Goal: Task Accomplishment & Management: Manage account settings

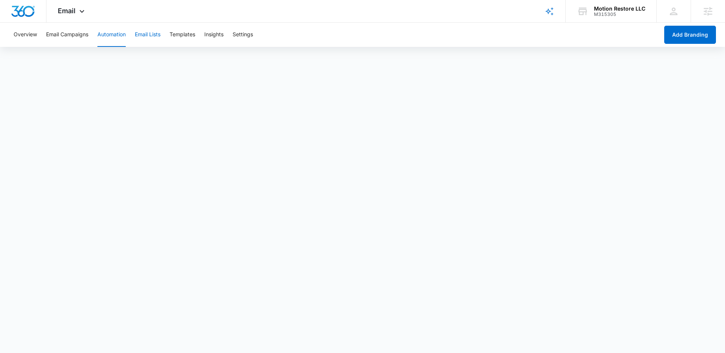
click at [148, 40] on button "Email Lists" at bounding box center [148, 35] width 26 height 24
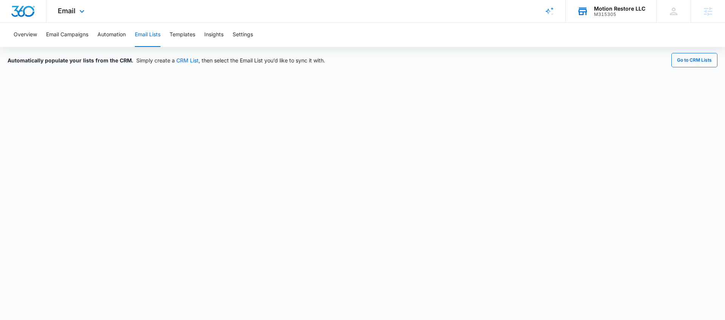
click at [621, 6] on div "Motion Restore LLC" at bounding box center [619, 9] width 51 height 6
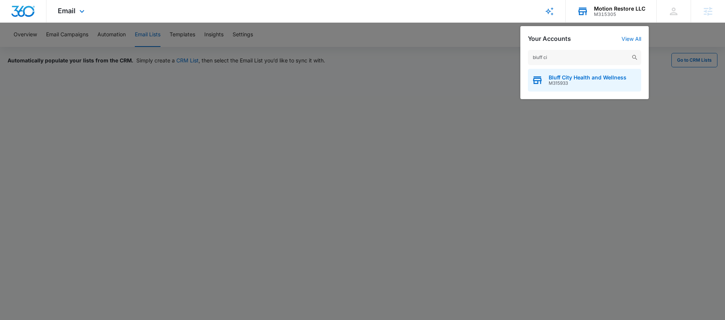
type input "bluff ci"
click at [584, 90] on div "Bluff City Health and Wellness M315933" at bounding box center [584, 80] width 113 height 23
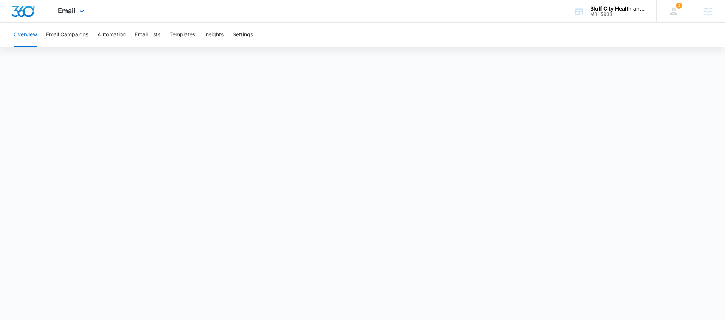
click at [76, 8] on div "Email Apps Reputation Websites Forms CRM Email Social POS Content Ads Intellige…" at bounding box center [71, 11] width 51 height 22
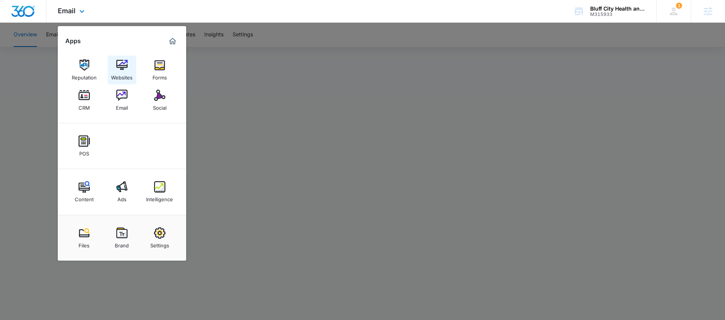
click at [119, 71] on div "Websites" at bounding box center [122, 76] width 22 height 10
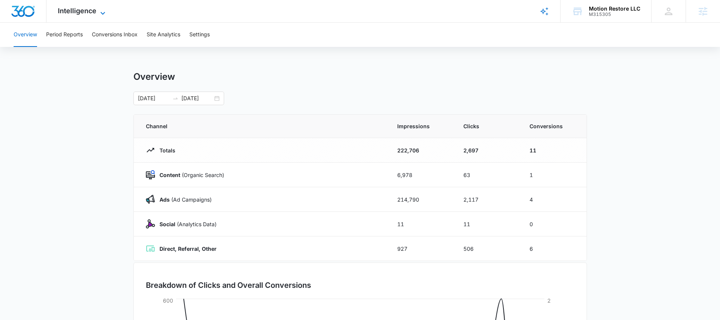
click at [88, 13] on span "Intelligence" at bounding box center [77, 11] width 39 height 8
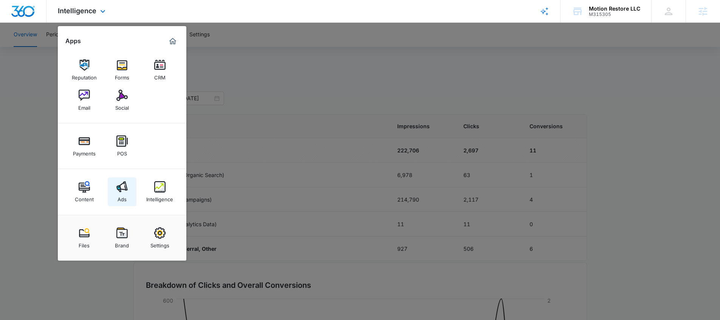
click at [127, 187] on link "Ads" at bounding box center [122, 191] width 29 height 29
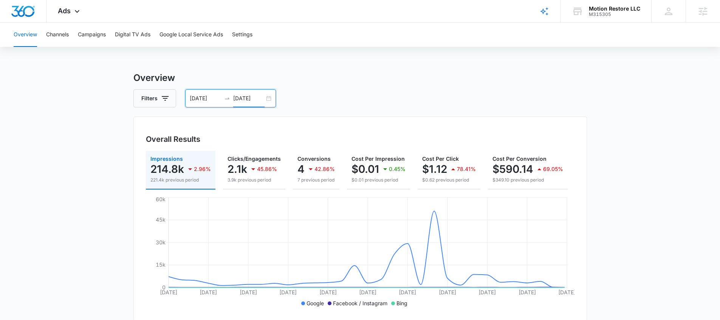
click at [233, 96] on input "10/07/2025" at bounding box center [248, 98] width 31 height 8
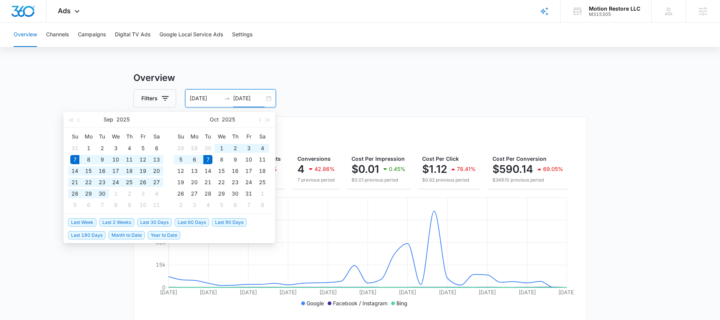
click at [162, 217] on li "Last 30 Days" at bounding box center [155, 221] width 37 height 13
type input "10/07/2025"
click at [100, 29] on button "Campaigns" at bounding box center [92, 35] width 28 height 24
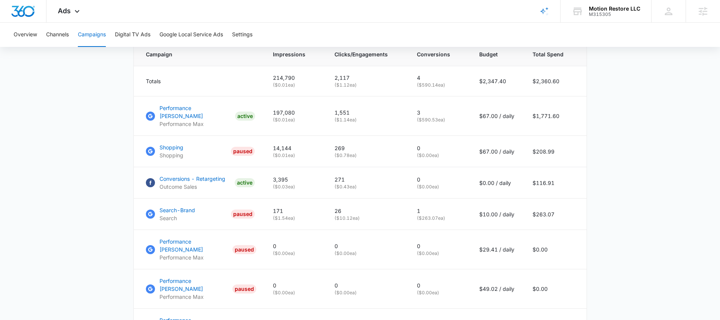
scroll to position [319, 0]
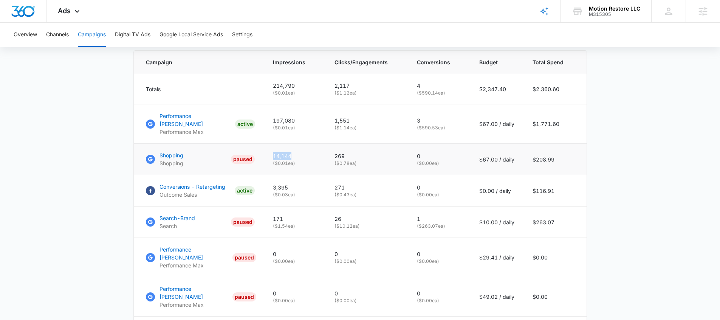
drag, startPoint x: 305, startPoint y: 151, endPoint x: 271, endPoint y: 154, distance: 34.1
click at [271, 154] on td "14,144 ( $0.01 ea)" at bounding box center [295, 159] width 62 height 31
drag, startPoint x: 355, startPoint y: 153, endPoint x: 320, endPoint y: 149, distance: 35.0
click at [320, 149] on tr "Shopping Shopping PAUSED 14,144 ( $0.01 ea) 269 ( $0.78 ea) 0 ( $0.00 ea) $67.0…" at bounding box center [360, 159] width 453 height 31
click at [106, 175] on main "Campaigns Filters [DATE] [DATE] Overall Results Impressions 214.8k 2.96% 221.4k…" at bounding box center [360, 81] width 720 height 656
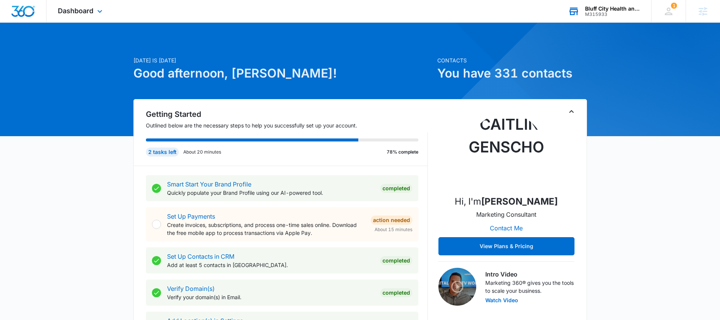
click at [614, 2] on div "Bluff City Health and Wellness M315933 Your Accounts View All" at bounding box center [604, 11] width 94 height 22
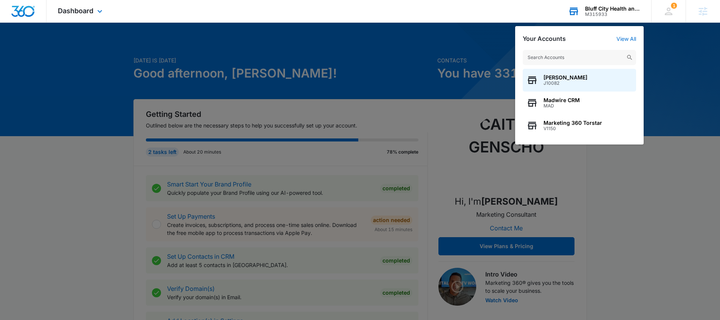
click at [550, 53] on input "text" at bounding box center [579, 57] width 113 height 15
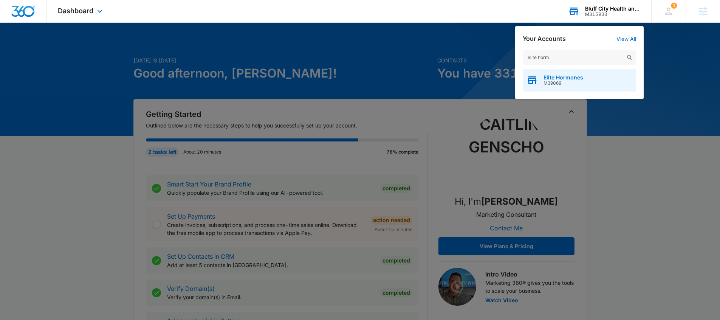
type input "elite horm"
click at [552, 82] on span "M39069" at bounding box center [563, 82] width 40 height 5
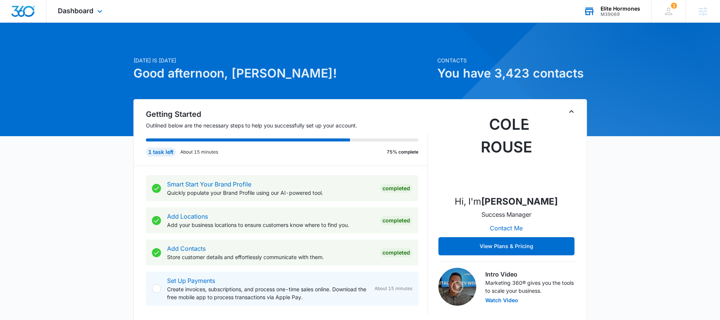
click at [92, 16] on div "Dashboard Apps Reputation Websites Forms CRM Email Social Shop Payments POS Con…" at bounding box center [80, 11] width 69 height 22
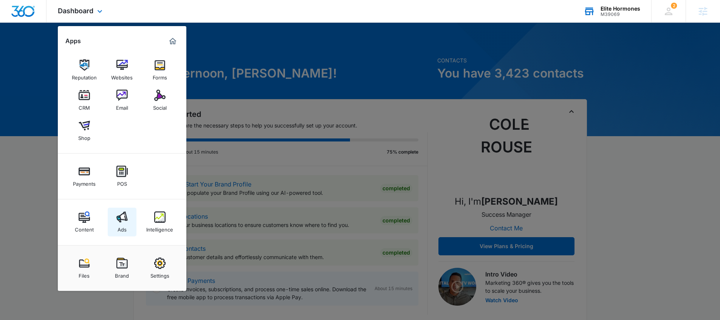
click at [120, 221] on img at bounding box center [121, 216] width 11 height 11
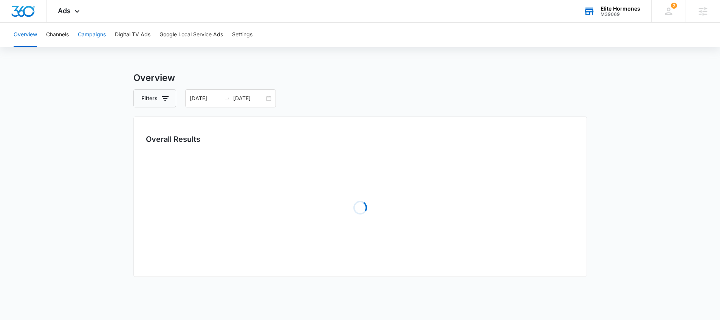
click at [98, 35] on button "Campaigns" at bounding box center [92, 35] width 28 height 24
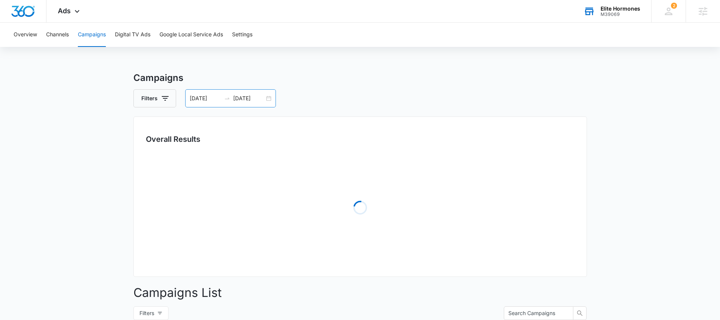
click at [214, 106] on div "Campaigns Filters 09/07/2025 10/07/2025 Overall Results Loading Campaigns List …" at bounding box center [359, 268] width 453 height 394
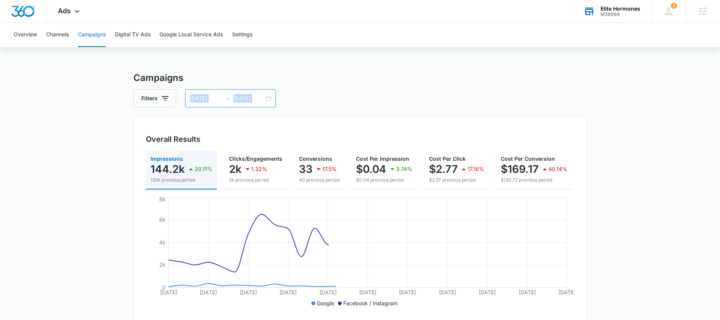
click at [228, 102] on div "09/07/2025 10/07/2025" at bounding box center [230, 98] width 91 height 18
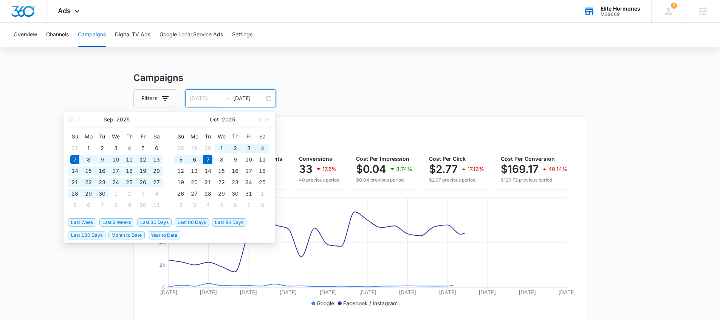
type input "[DATE]"
click at [145, 223] on span "Last 30 Days" at bounding box center [154, 222] width 34 height 8
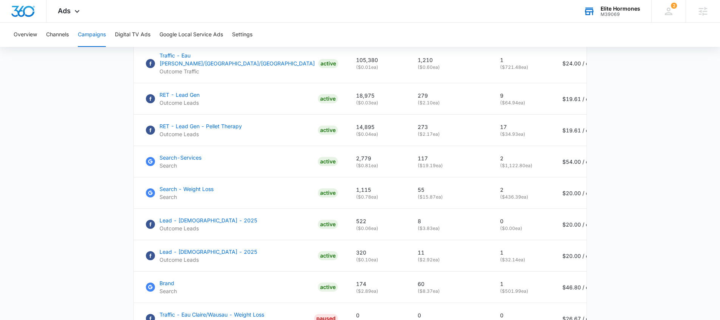
scroll to position [380, 0]
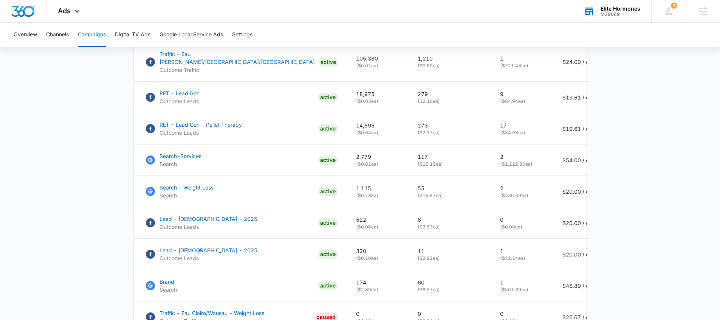
click at [593, 19] on div "Elite Hormones M39069 Your Accounts View All" at bounding box center [611, 11] width 79 height 22
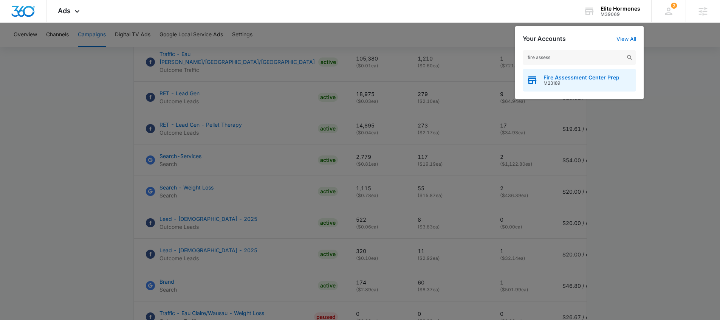
type input "fire assess"
drag, startPoint x: 571, startPoint y: 80, endPoint x: 540, endPoint y: 143, distance: 70.5
click at [571, 80] on div "Fire Assessment Center Prep M23189" at bounding box center [581, 79] width 76 height 11
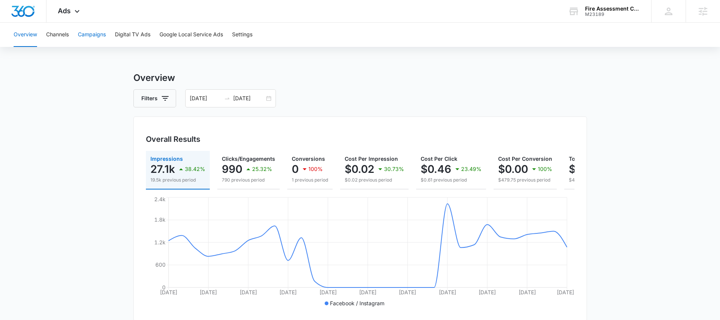
click at [100, 37] on button "Campaigns" at bounding box center [92, 35] width 28 height 24
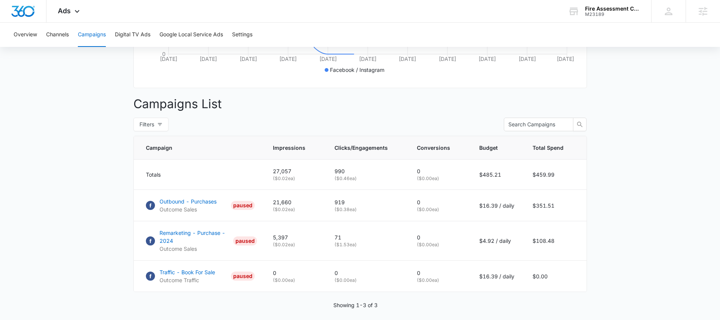
scroll to position [264, 0]
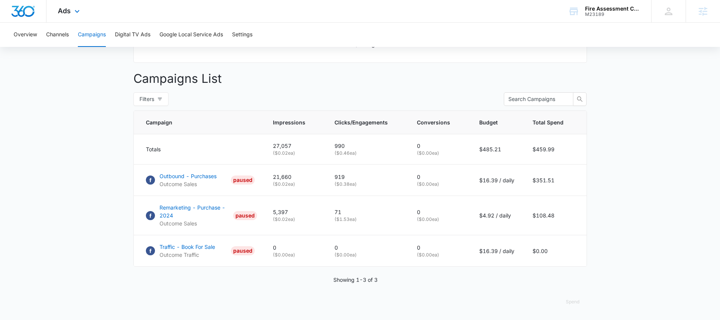
click at [82, 20] on div "Ads Apps Reputation Websites Forms CRM Email Social Shop Payments POS Content A…" at bounding box center [69, 11] width 46 height 22
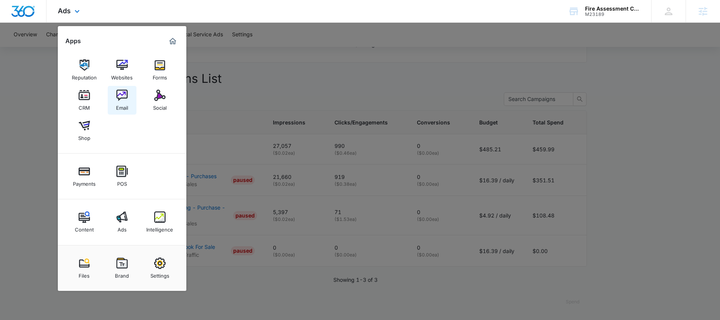
click at [135, 111] on link "Email" at bounding box center [122, 100] width 29 height 29
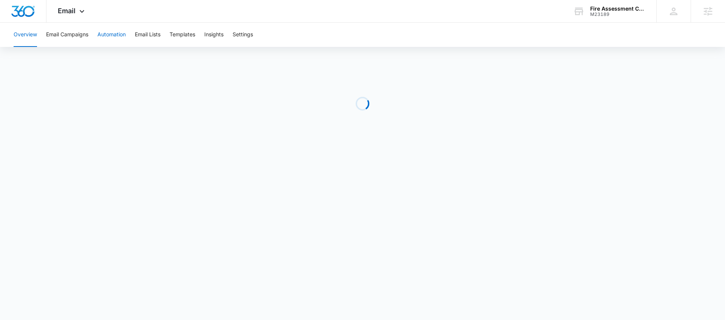
click at [123, 39] on button "Automation" at bounding box center [111, 35] width 28 height 24
click at [608, 13] on div "M23189" at bounding box center [618, 14] width 55 height 5
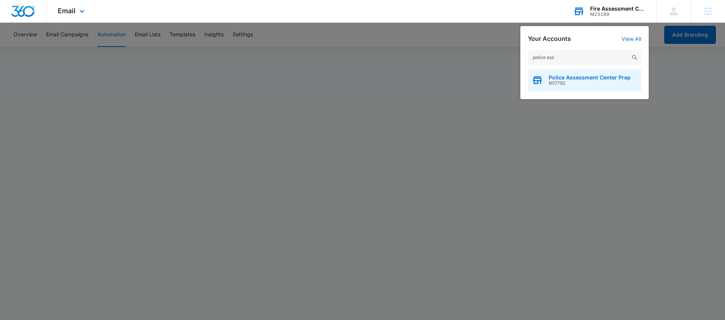
type input "police ass"
click at [555, 81] on span "M17792" at bounding box center [590, 82] width 82 height 5
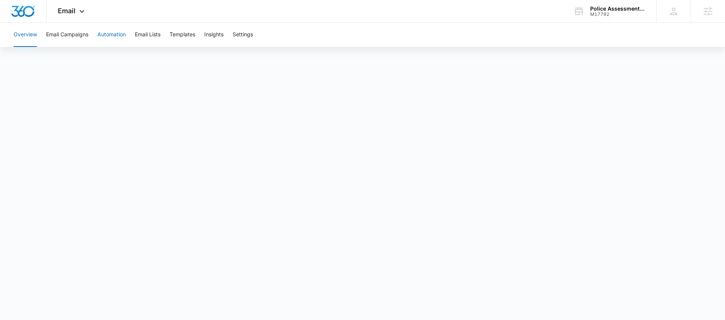
click at [121, 40] on button "Automation" at bounding box center [111, 35] width 28 height 24
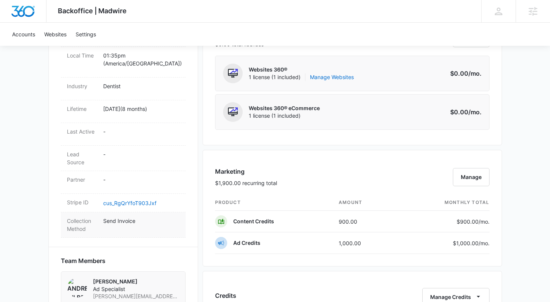
scroll to position [348, 0]
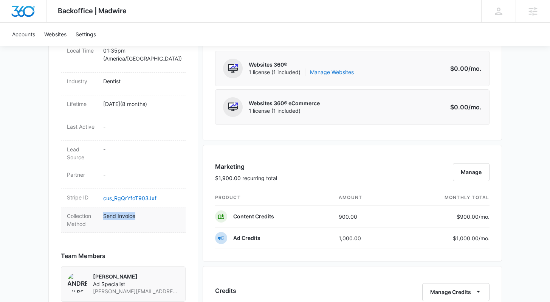
drag, startPoint x: 142, startPoint y: 207, endPoint x: 102, endPoint y: 206, distance: 40.4
click at [102, 207] on div "Collection Method Send Invoice" at bounding box center [123, 219] width 125 height 25
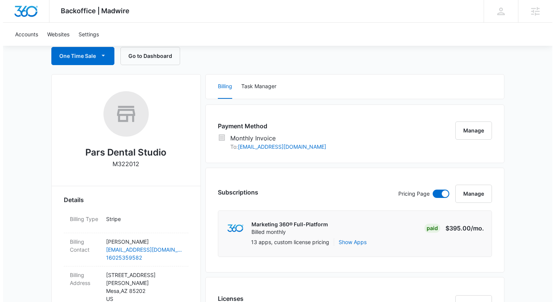
scroll to position [77, 0]
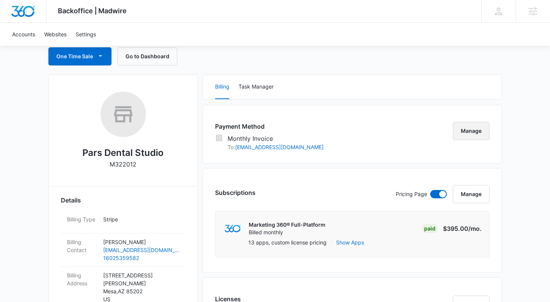
click at [470, 127] on button "Manage" at bounding box center [471, 131] width 37 height 18
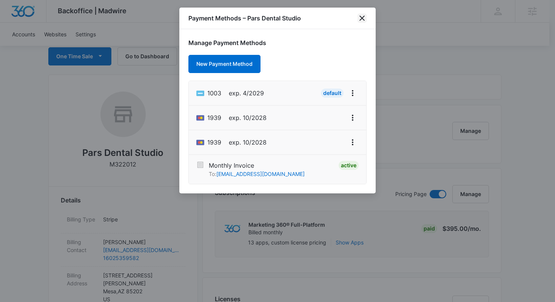
click at [363, 18] on icon "close" at bounding box center [362, 18] width 9 height 9
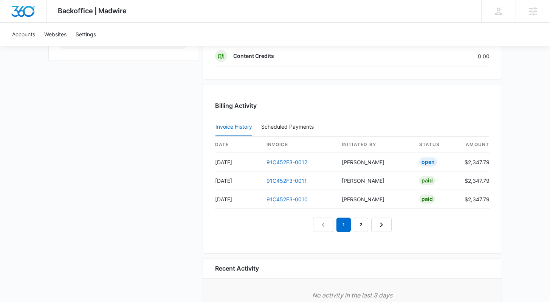
scroll to position [683, 0]
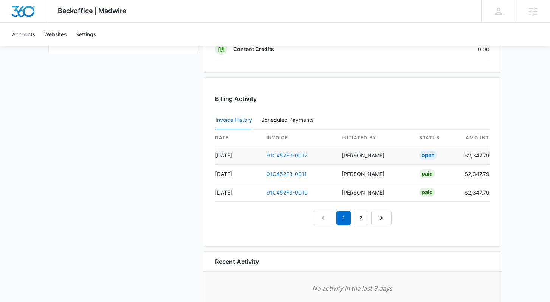
click at [299, 155] on link "91C452F3-0012" at bounding box center [286, 155] width 41 height 6
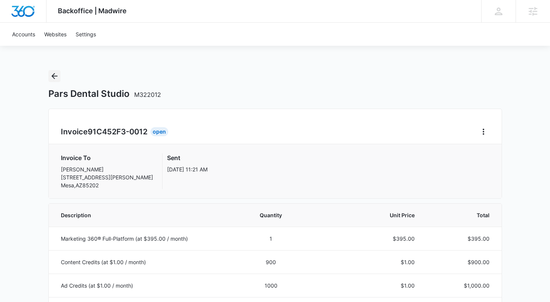
click at [53, 78] on icon "Back" at bounding box center [54, 75] width 9 height 9
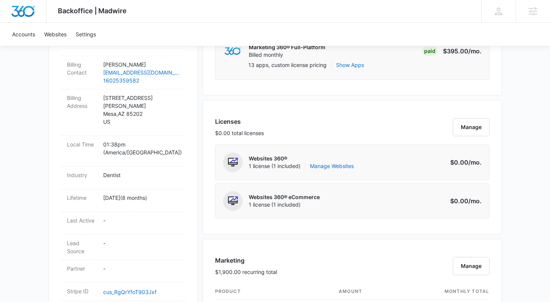
scroll to position [619, 0]
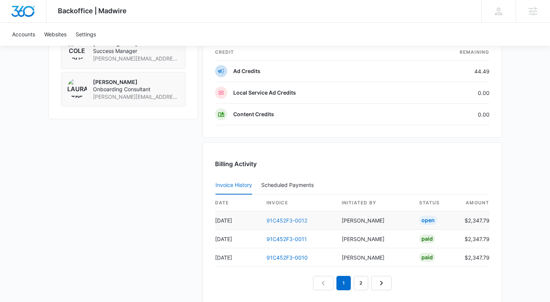
click at [294, 220] on link "91C452F3-0012" at bounding box center [286, 220] width 41 height 6
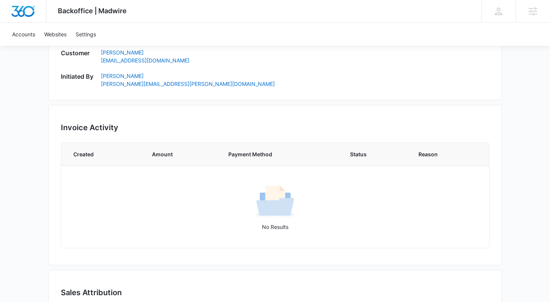
scroll to position [474, 0]
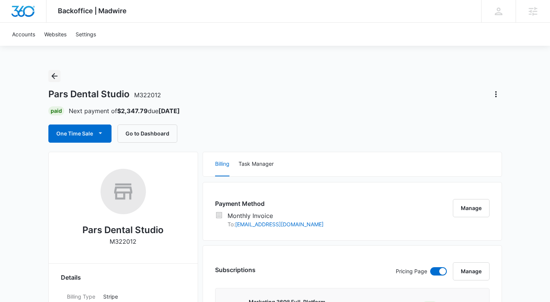
click at [53, 75] on icon "Back" at bounding box center [54, 76] width 6 height 6
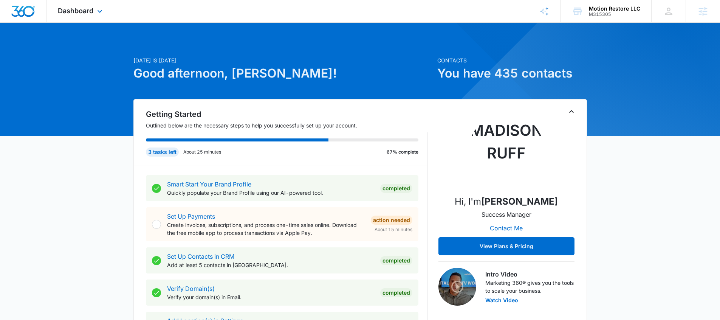
click at [83, 9] on span "Dashboard" at bounding box center [76, 11] width 36 height 8
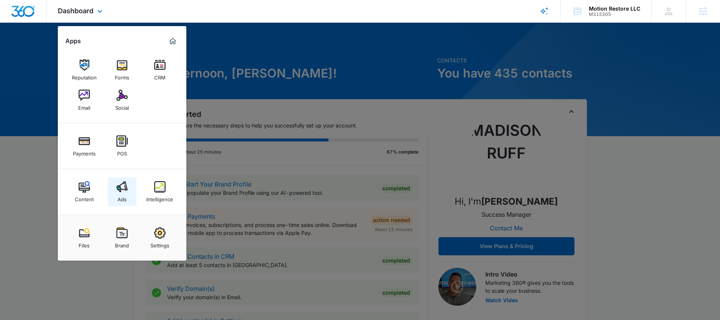
click at [118, 203] on link "Ads" at bounding box center [122, 191] width 29 height 29
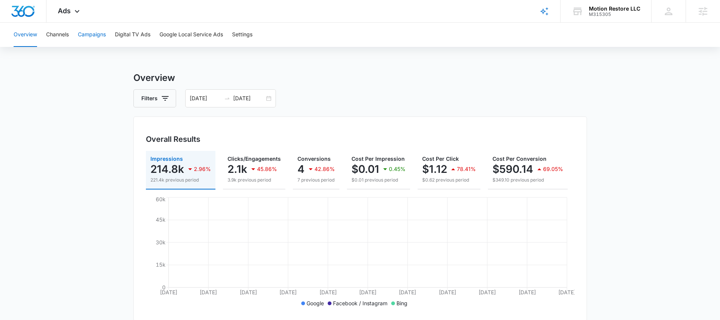
click at [97, 39] on button "Campaigns" at bounding box center [92, 35] width 28 height 24
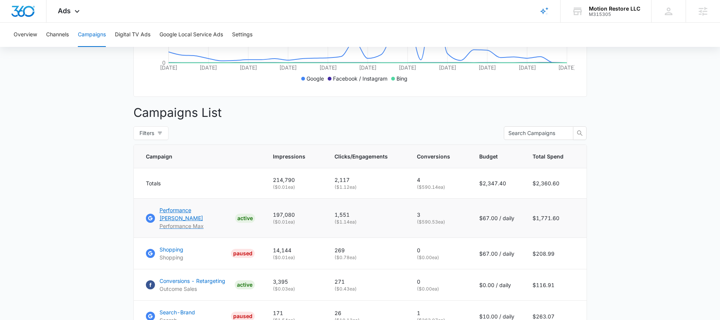
scroll to position [224, 0]
click at [110, 215] on main "Campaigns Filters 09/07/2025 10/07/2025 Overall Results Impressions 214.8k 2.96…" at bounding box center [360, 175] width 720 height 656
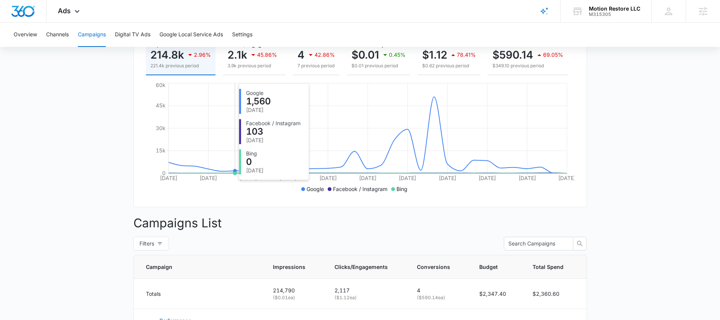
scroll to position [0, 0]
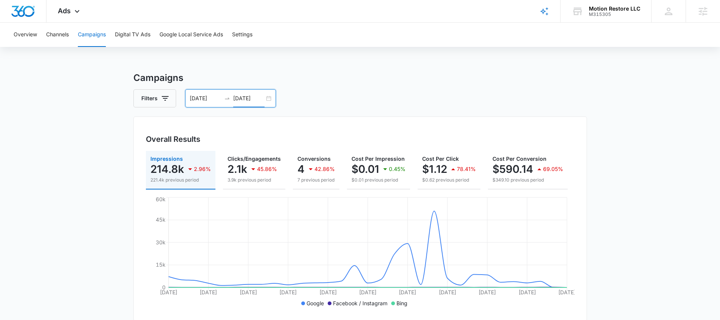
click at [238, 101] on input "[DATE]" at bounding box center [248, 98] width 31 height 8
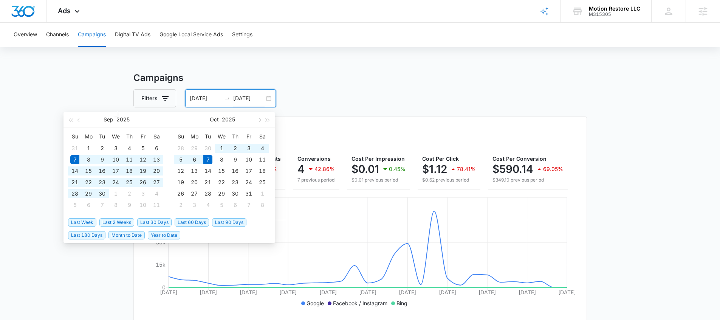
type input "[DATE]"
click at [164, 224] on span "Last 30 Days" at bounding box center [154, 222] width 34 height 8
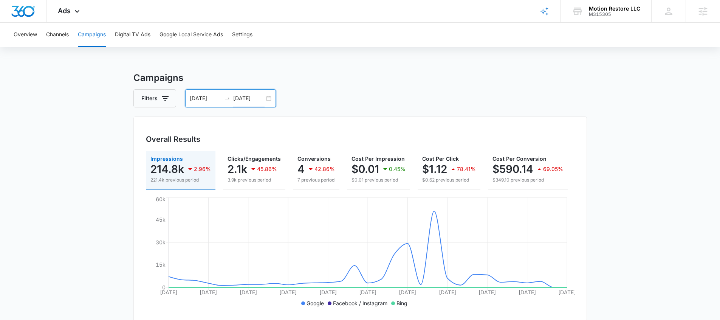
click at [361, 92] on div "Filters 09/07/2025 10/07/2025" at bounding box center [359, 98] width 453 height 18
click at [251, 93] on div "09/07/2025 10/07/2025" at bounding box center [230, 98] width 91 height 18
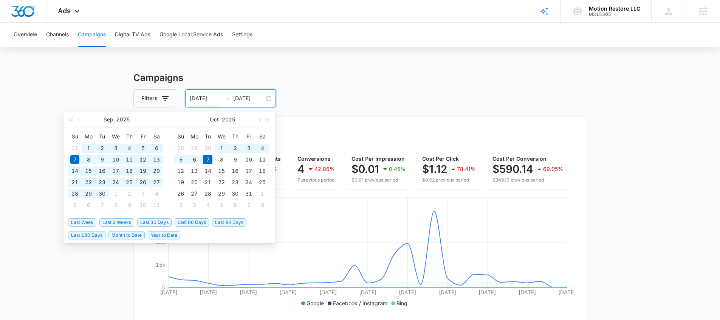
click at [169, 238] on span "Year to Date" at bounding box center [164, 235] width 32 height 8
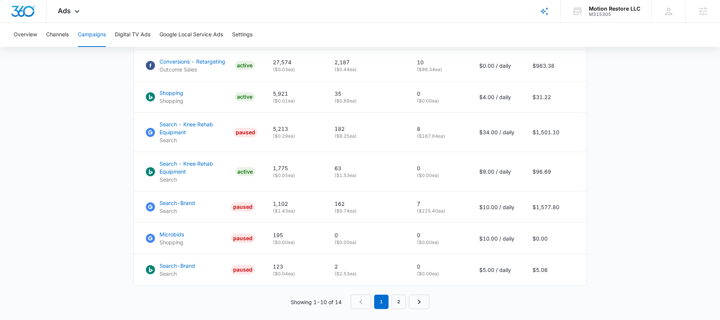
scroll to position [498, 0]
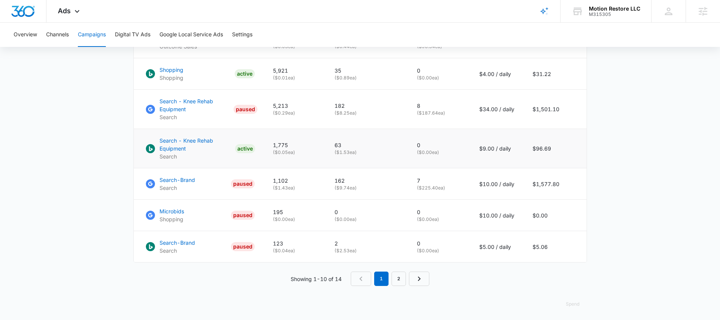
drag, startPoint x: 366, startPoint y: 149, endPoint x: 336, endPoint y: 158, distance: 31.6
click at [335, 157] on td "63 ( $1.53 ea)" at bounding box center [366, 148] width 82 height 39
click at [334, 151] on td "63 ( $1.53 ea)" at bounding box center [366, 148] width 82 height 39
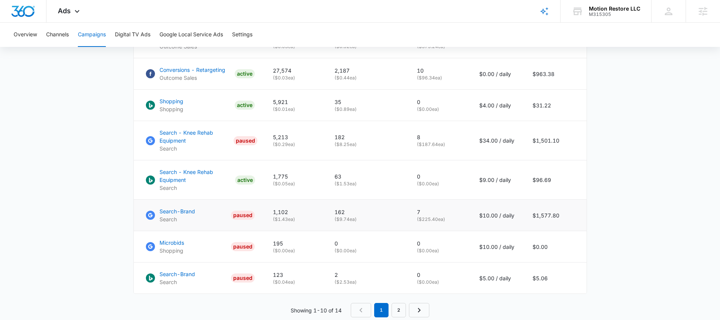
scroll to position [462, 0]
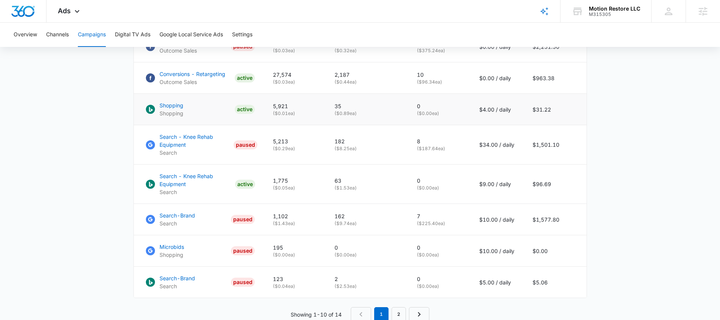
drag, startPoint x: 365, startPoint y: 111, endPoint x: 338, endPoint y: 111, distance: 27.2
click at [338, 111] on p "( $0.89 ea)" at bounding box center [366, 113] width 64 height 7
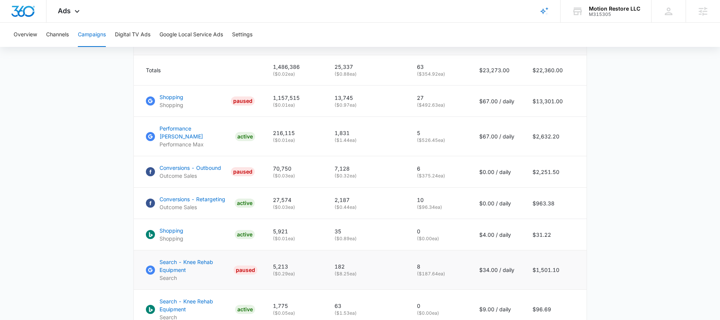
scroll to position [329, 0]
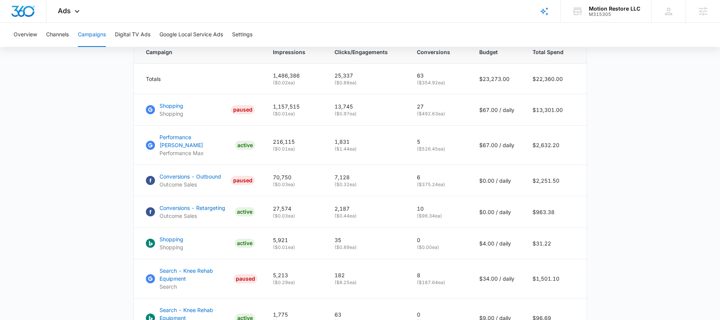
click at [121, 204] on main "Campaigns Filters 01/01/2025 10/07/2025 Overall Results Impressions 1.5m 63097%…" at bounding box center [360, 116] width 720 height 749
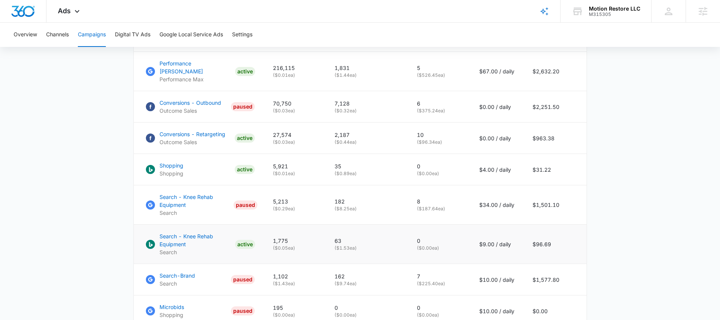
scroll to position [410, 0]
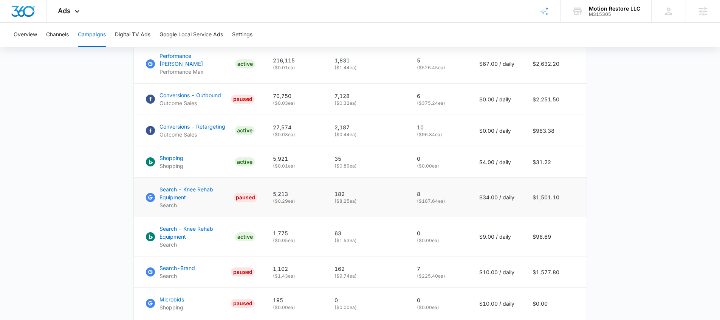
drag, startPoint x: 369, startPoint y: 201, endPoint x: 338, endPoint y: 199, distance: 31.4
click at [338, 199] on p "( $8.25 ea)" at bounding box center [366, 201] width 64 height 7
click at [131, 210] on main "Campaigns Filters 01/01/2025 10/07/2025 Overall Results Impressions 1.5m 63097%…" at bounding box center [360, 35] width 720 height 749
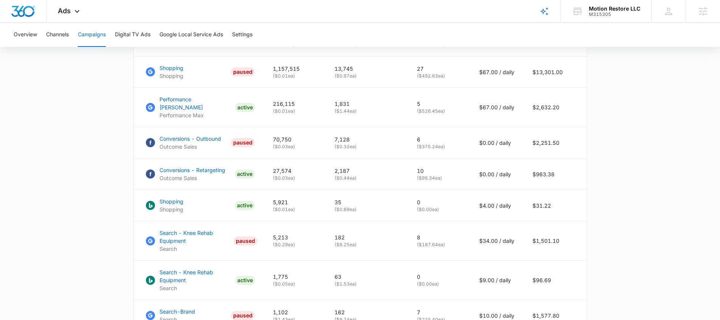
scroll to position [359, 0]
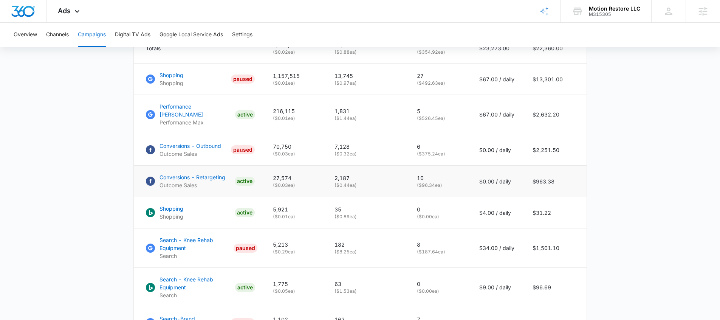
drag, startPoint x: 155, startPoint y: 165, endPoint x: 421, endPoint y: 189, distance: 267.1
click at [421, 189] on tr "Conversions - Retargeting Outcome Sales ACTIVE 27,574 ( $0.03 ea) 2,187 ( $0.44…" at bounding box center [360, 180] width 453 height 31
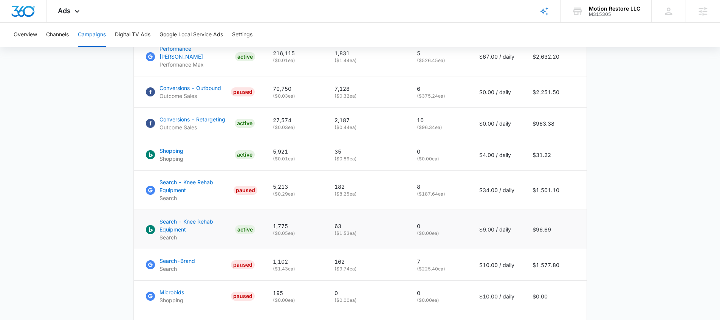
scroll to position [388, 0]
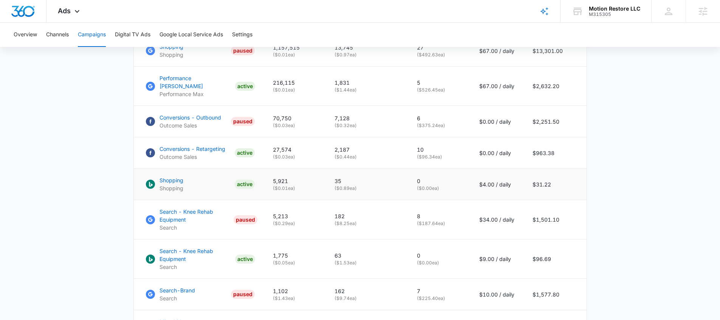
click at [134, 171] on td "Shopping Shopping ACTIVE" at bounding box center [199, 184] width 130 height 31
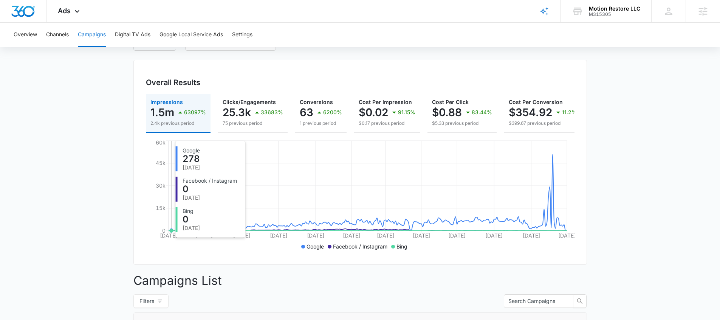
scroll to position [0, 0]
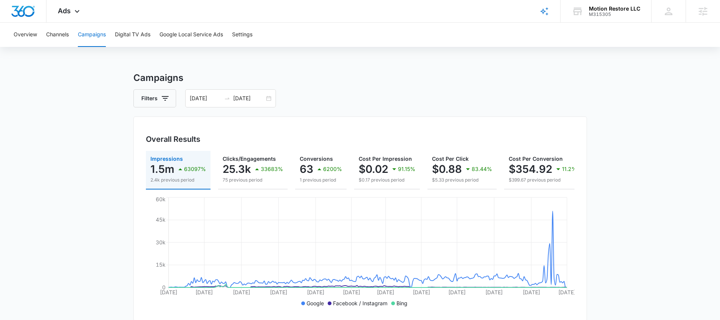
click at [181, 96] on div "Filters 01/01/2025 10/07/2025" at bounding box center [359, 98] width 453 height 18
click at [187, 99] on div "01/01/2025 10/07/2025" at bounding box center [230, 98] width 91 height 18
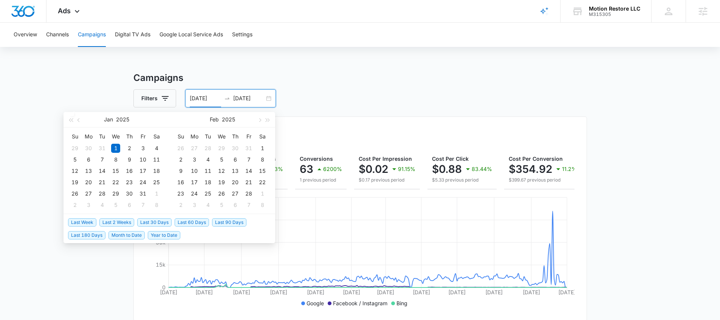
click at [158, 223] on span "Last 30 Days" at bounding box center [154, 222] width 34 height 8
type input "09/07/2025"
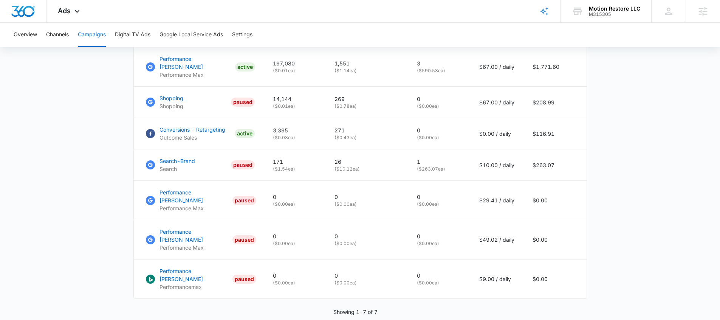
scroll to position [332, 0]
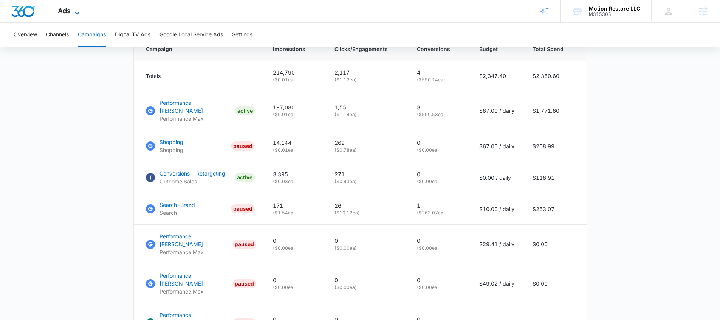
click at [79, 12] on icon at bounding box center [77, 13] width 9 height 9
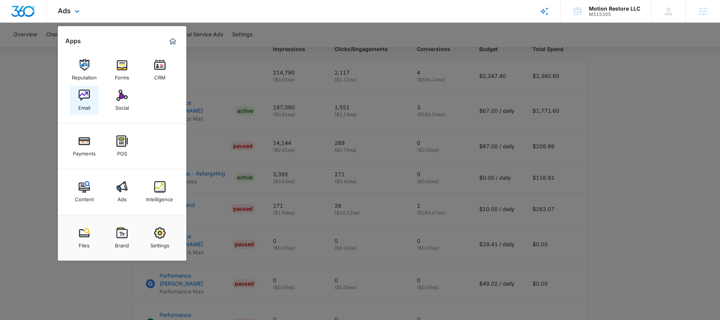
click at [84, 105] on div "Email" at bounding box center [84, 106] width 12 height 10
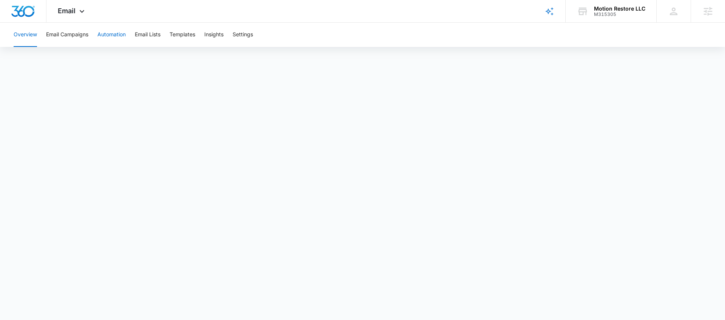
click at [102, 36] on button "Automation" at bounding box center [111, 35] width 28 height 24
click at [150, 39] on button "Email Lists" at bounding box center [148, 35] width 26 height 24
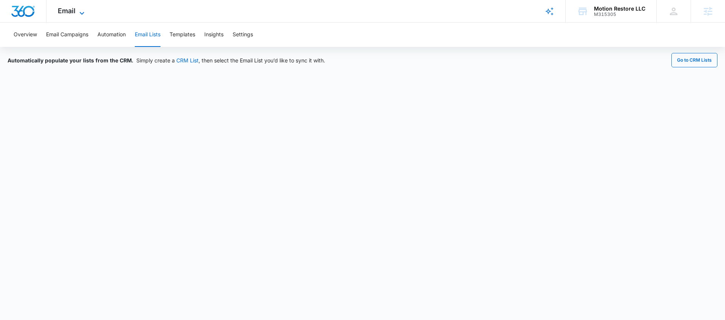
click at [72, 14] on span "Email" at bounding box center [67, 11] width 18 height 8
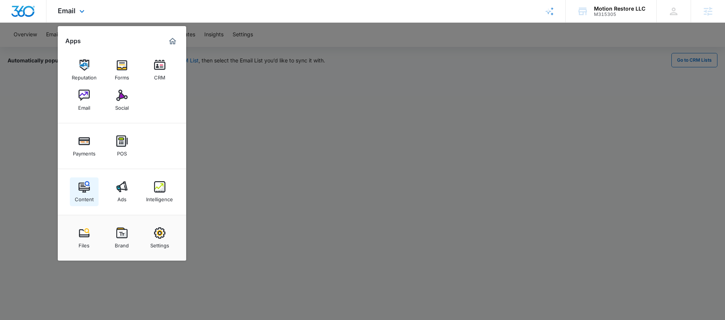
click at [92, 193] on div "Content" at bounding box center [84, 197] width 19 height 10
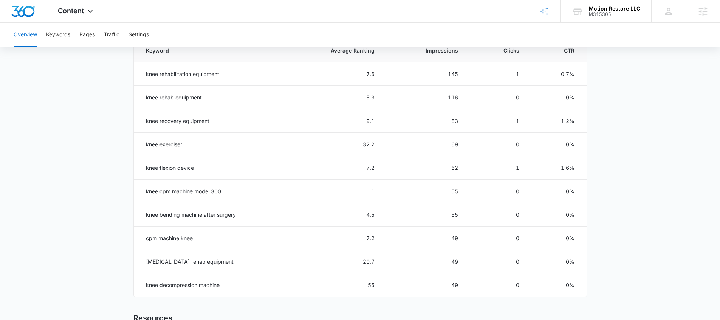
scroll to position [355, 0]
click at [90, 14] on icon at bounding box center [90, 13] width 9 height 9
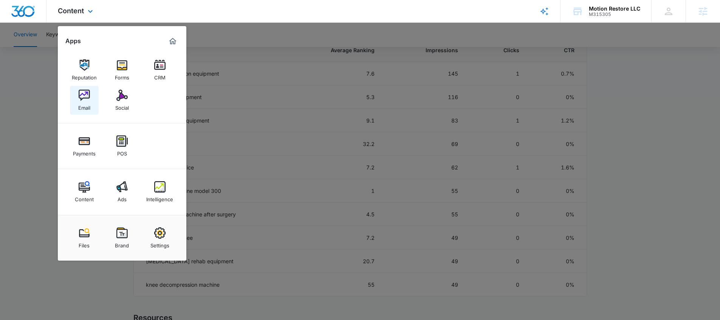
click at [79, 94] on img at bounding box center [84, 95] width 11 height 11
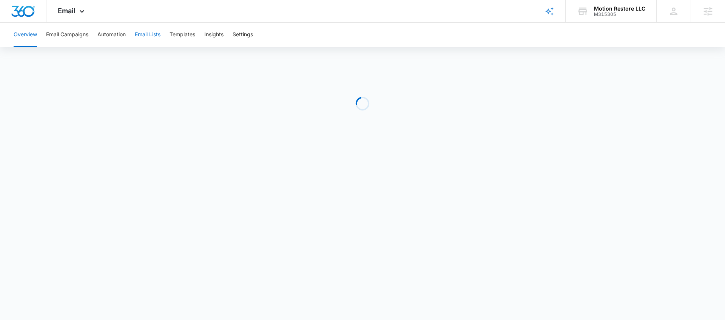
click at [158, 36] on button "Email Lists" at bounding box center [148, 35] width 26 height 24
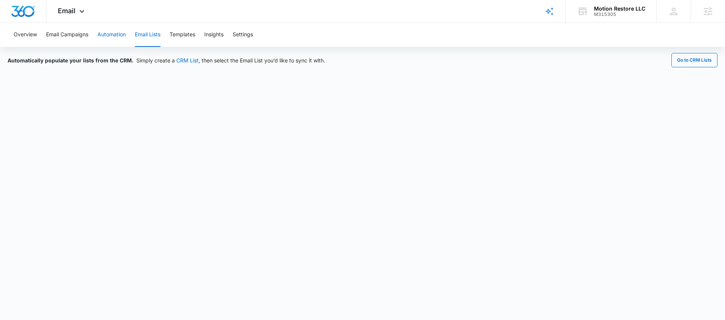
click at [114, 37] on button "Automation" at bounding box center [111, 35] width 28 height 24
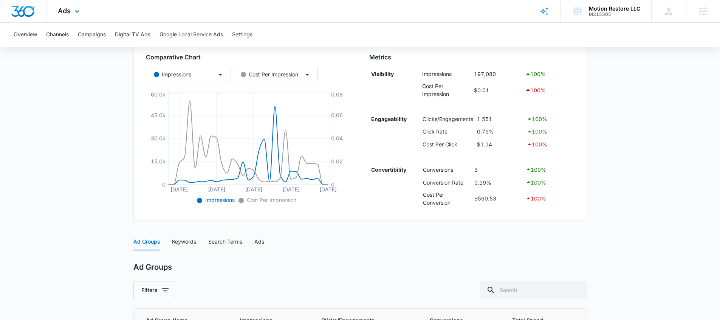
scroll to position [51, 0]
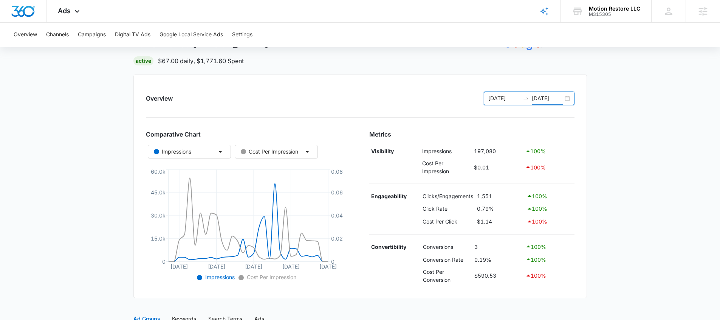
click at [552, 97] on input "[DATE]" at bounding box center [547, 98] width 31 height 8
type input "[DATE]"
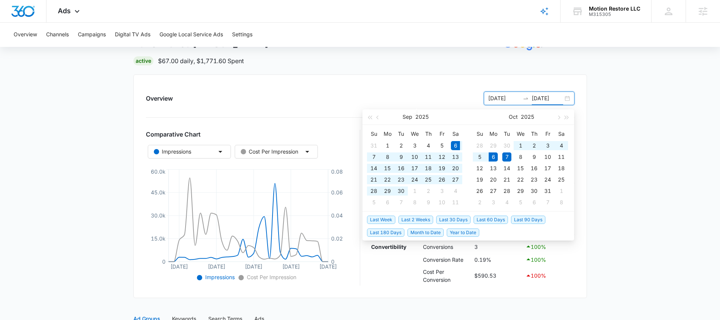
click at [445, 218] on span "Last 30 Days" at bounding box center [453, 219] width 34 height 8
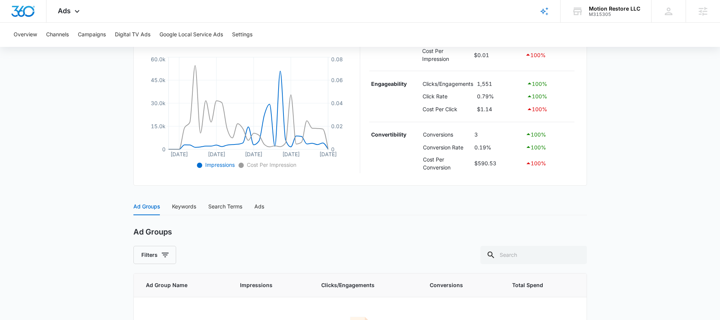
scroll to position [100, 0]
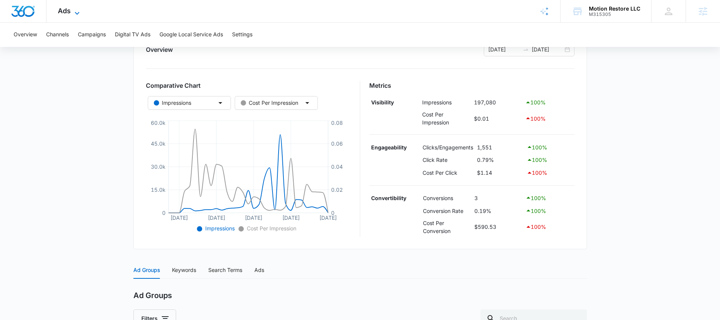
click at [67, 14] on span "Ads" at bounding box center [64, 11] width 13 height 8
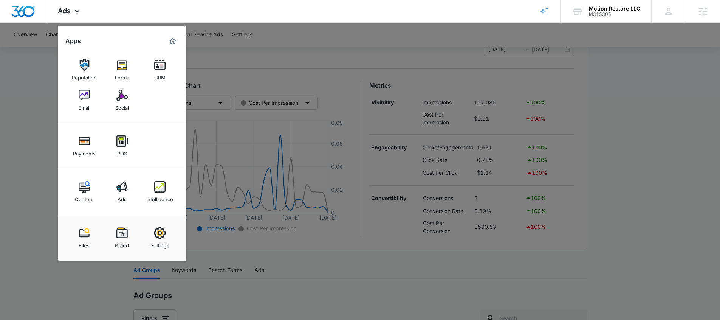
drag, startPoint x: 290, startPoint y: 169, endPoint x: 280, endPoint y: 167, distance: 9.6
click at [289, 169] on div at bounding box center [360, 160] width 720 height 320
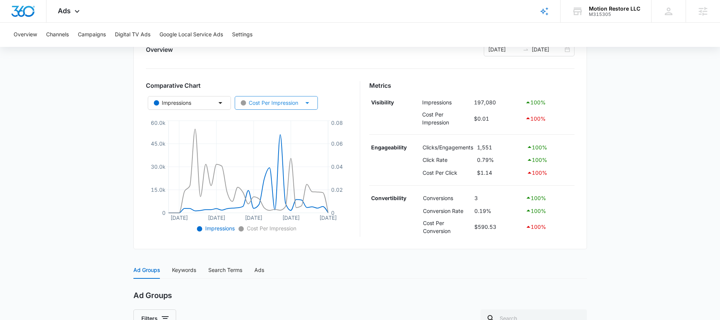
click at [274, 107] on button "Cost Per Impression" at bounding box center [276, 103] width 83 height 14
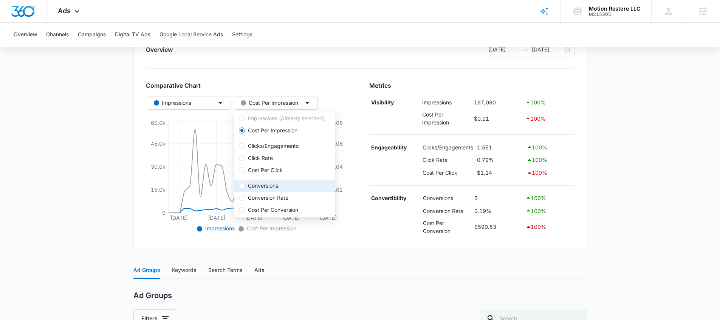
click at [268, 182] on span "Conversions" at bounding box center [263, 185] width 36 height 8
click at [245, 182] on input "Conversions" at bounding box center [242, 185] width 6 height 6
radio input "false"
radio input "true"
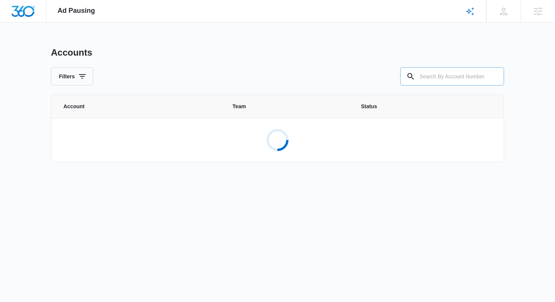
click at [453, 76] on input "text" at bounding box center [452, 76] width 104 height 18
paste input "M315305"
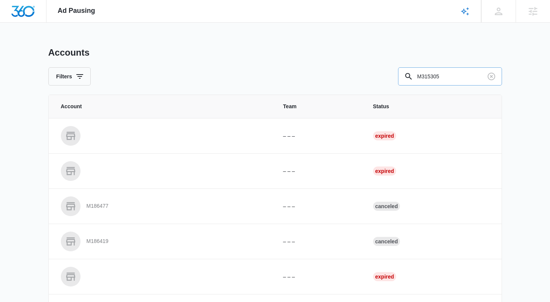
type input "M315305"
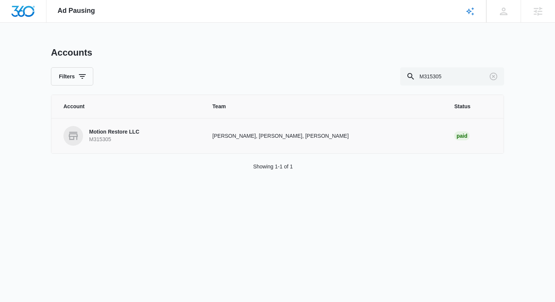
click at [130, 132] on p "Motion Restore LLC" at bounding box center [114, 132] width 50 height 8
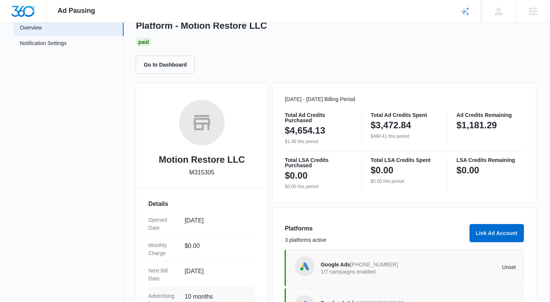
scroll to position [153, 0]
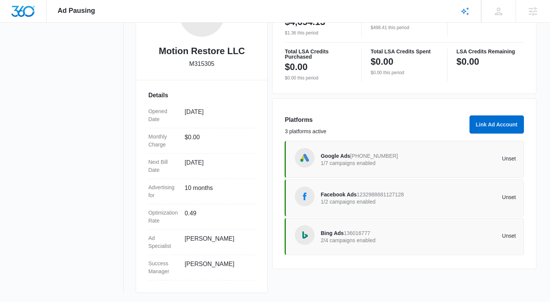
click at [342, 195] on span "Facebook Ads" at bounding box center [338, 194] width 36 height 6
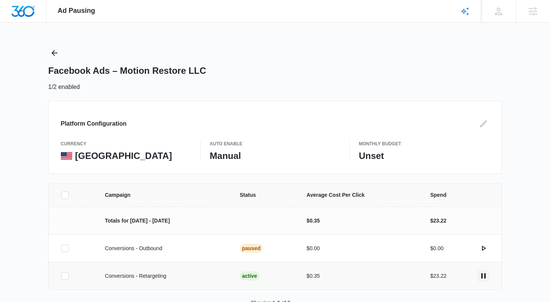
click at [480, 274] on icon "actions.pause" at bounding box center [483, 275] width 9 height 9
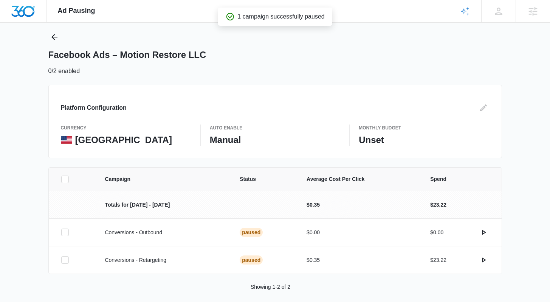
scroll to position [23, 0]
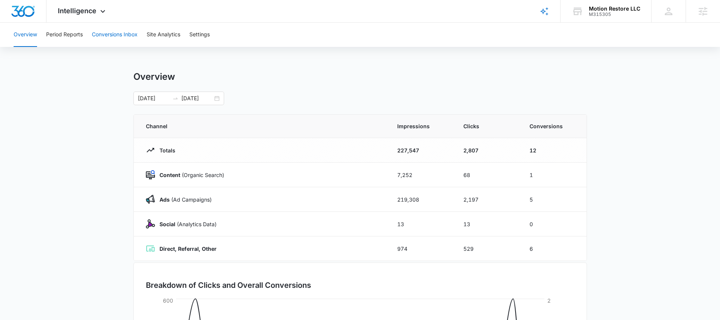
click at [98, 40] on button "Conversions Inbox" at bounding box center [115, 35] width 46 height 24
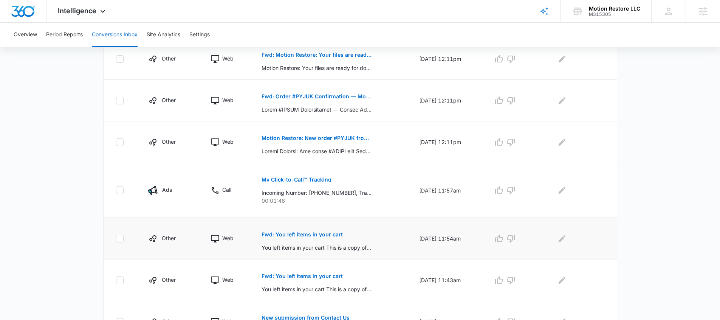
scroll to position [310, 0]
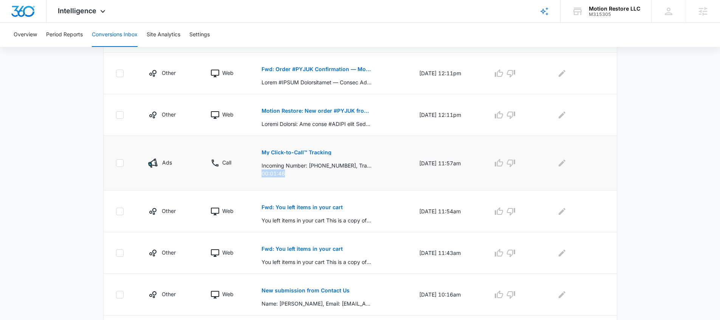
drag, startPoint x: 286, startPoint y: 173, endPoint x: 257, endPoint y: 174, distance: 28.4
click at [261, 174] on p "00:01:46" at bounding box center [330, 173] width 139 height 8
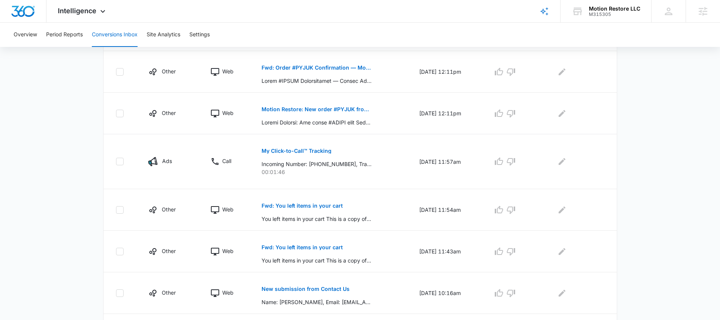
click at [86, 227] on main "Filters 09/07/2025 10/07/2025 New Conversion Total Conversions: 44 Ads Content …" at bounding box center [360, 61] width 720 height 636
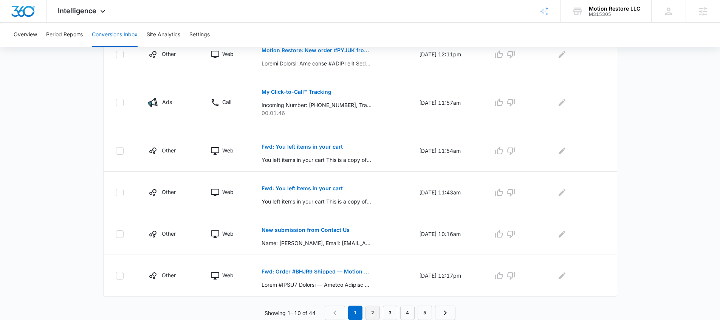
click at [377, 314] on link "2" at bounding box center [372, 312] width 14 height 14
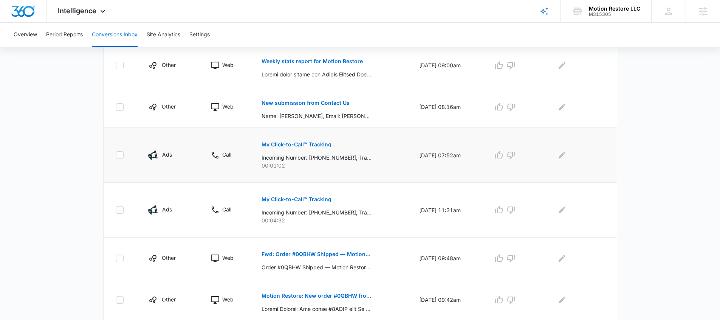
scroll to position [332, 0]
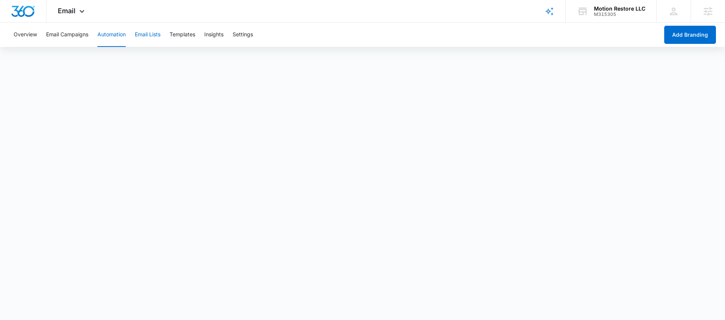
click at [154, 37] on button "Email Lists" at bounding box center [148, 35] width 26 height 24
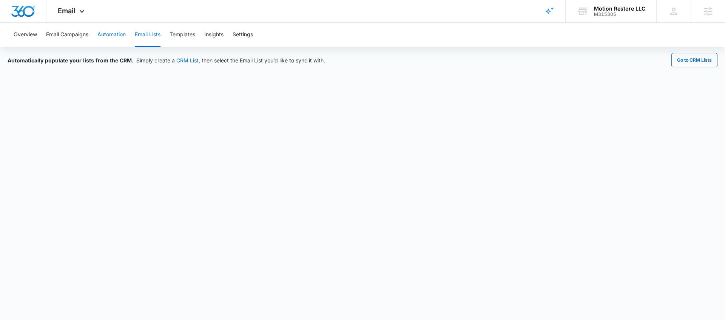
click at [124, 37] on button "Automation" at bounding box center [111, 35] width 28 height 24
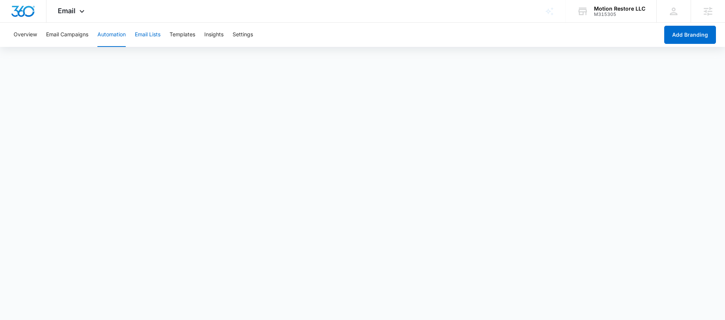
click at [148, 33] on button "Email Lists" at bounding box center [148, 35] width 26 height 24
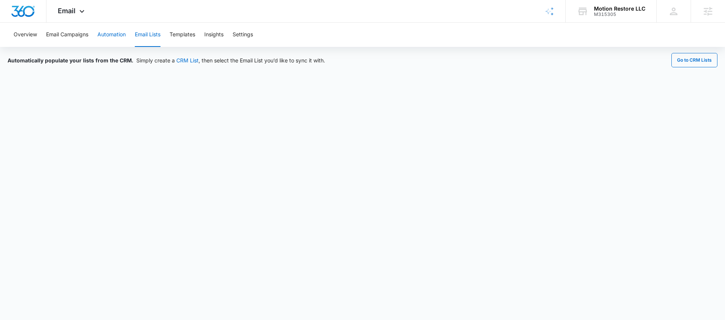
click at [100, 36] on button "Automation" at bounding box center [111, 35] width 28 height 24
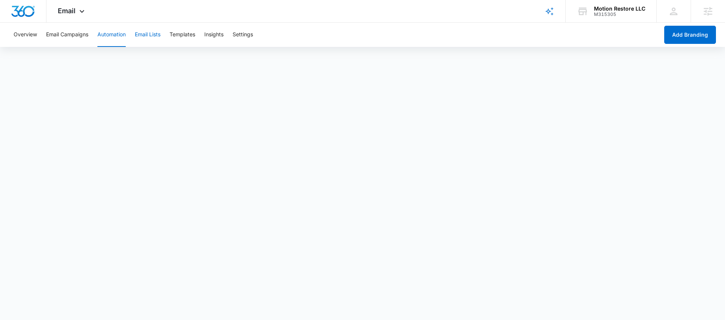
click at [151, 39] on button "Email Lists" at bounding box center [148, 35] width 26 height 24
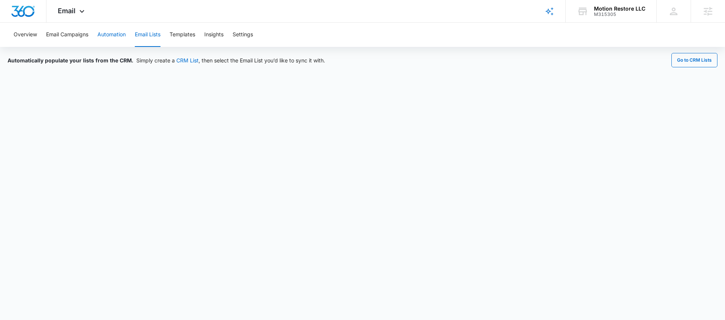
click at [112, 36] on button "Automation" at bounding box center [111, 35] width 28 height 24
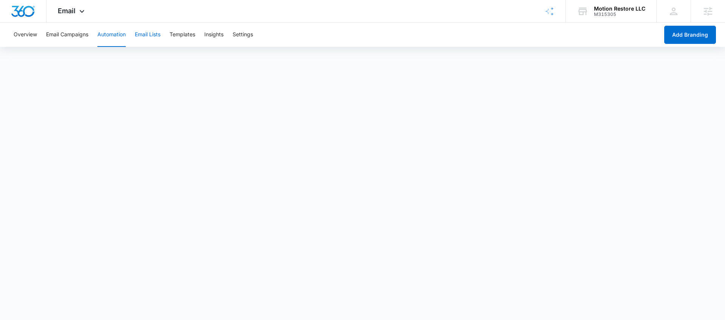
click at [152, 35] on button "Email Lists" at bounding box center [148, 35] width 26 height 24
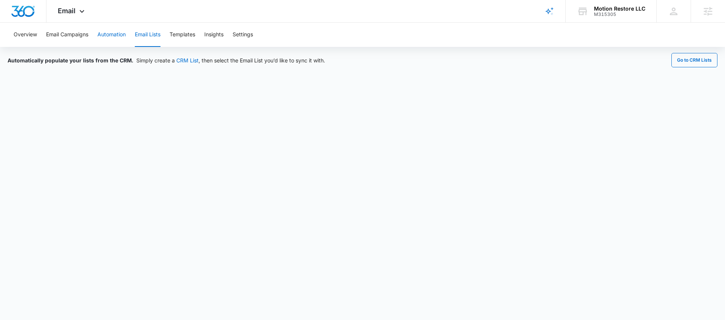
click at [111, 43] on button "Automation" at bounding box center [111, 35] width 28 height 24
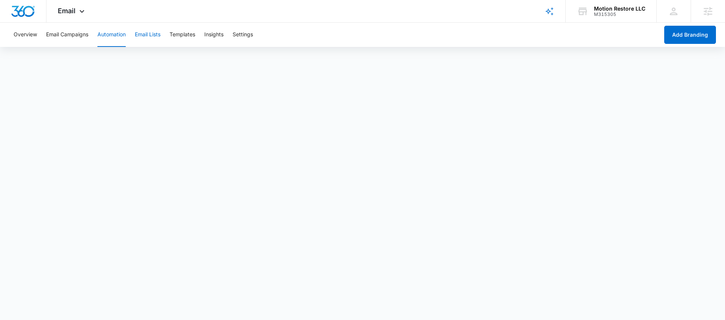
click at [152, 34] on button "Email Lists" at bounding box center [148, 35] width 26 height 24
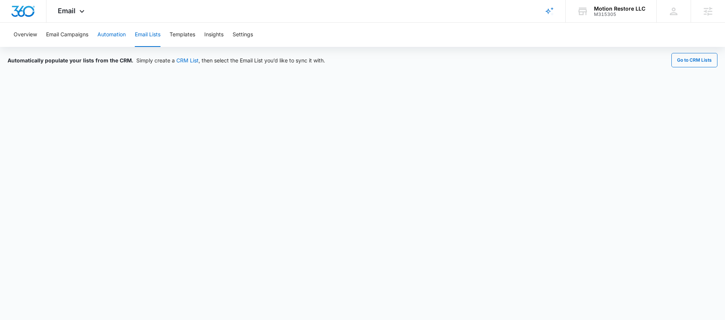
click at [121, 39] on button "Automation" at bounding box center [111, 35] width 28 height 24
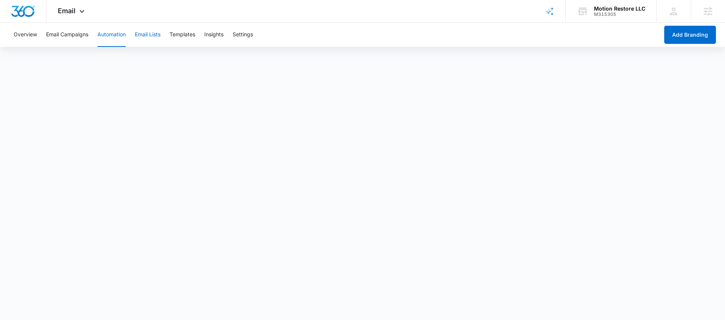
click at [146, 40] on button "Email Lists" at bounding box center [148, 35] width 26 height 24
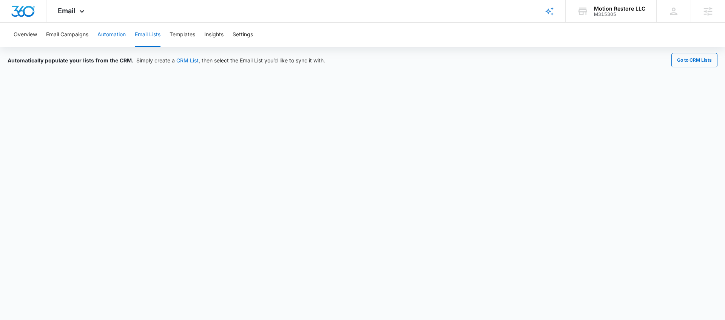
click at [112, 37] on button "Automation" at bounding box center [111, 35] width 28 height 24
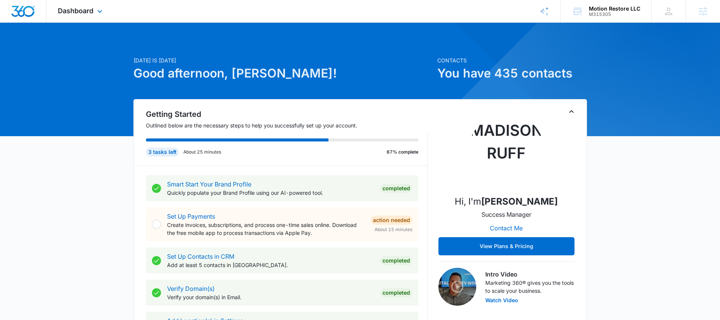
click at [102, 17] on div "Dashboard Apps Reputation Forms CRM Email Social Payments POS Content Ads Intel…" at bounding box center [80, 11] width 69 height 22
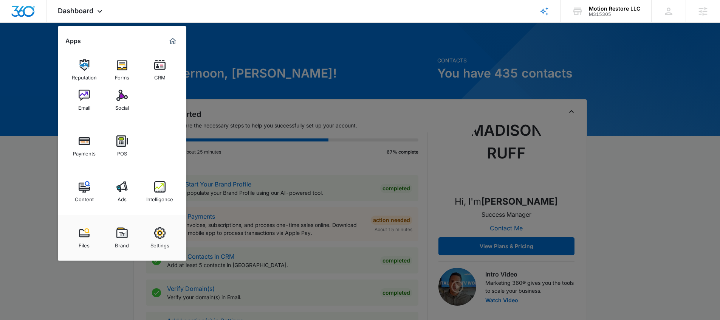
click at [95, 98] on link "Email" at bounding box center [84, 100] width 29 height 29
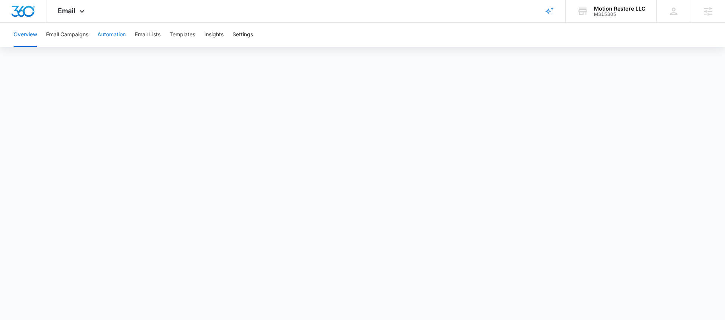
click at [117, 36] on button "Automation" at bounding box center [111, 35] width 28 height 24
click at [145, 42] on button "Email Lists" at bounding box center [148, 35] width 26 height 24
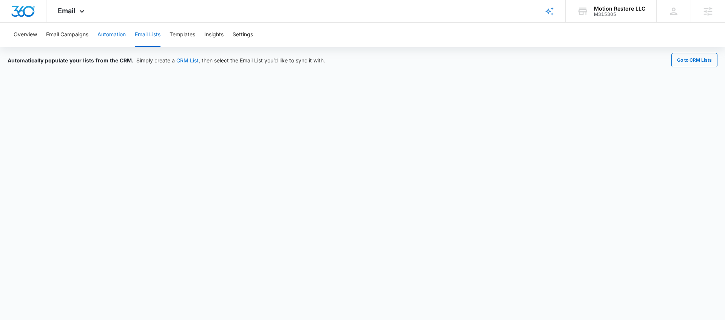
click at [116, 35] on button "Automation" at bounding box center [111, 35] width 28 height 24
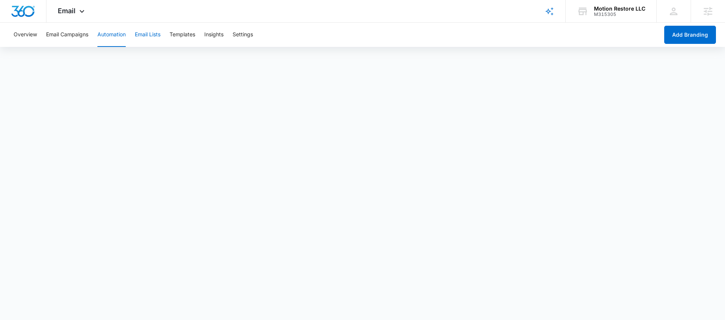
click at [159, 31] on button "Email Lists" at bounding box center [148, 35] width 26 height 24
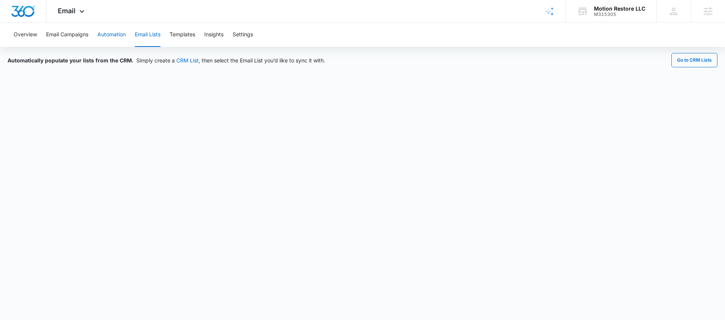
click at [111, 35] on button "Automation" at bounding box center [111, 35] width 28 height 24
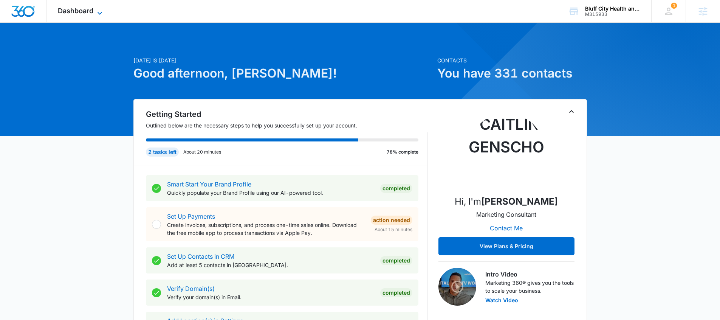
click at [91, 9] on span "Dashboard" at bounding box center [76, 11] width 36 height 8
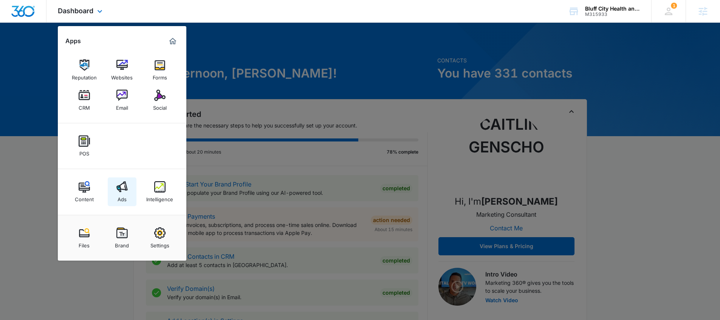
click at [129, 187] on link "Ads" at bounding box center [122, 191] width 29 height 29
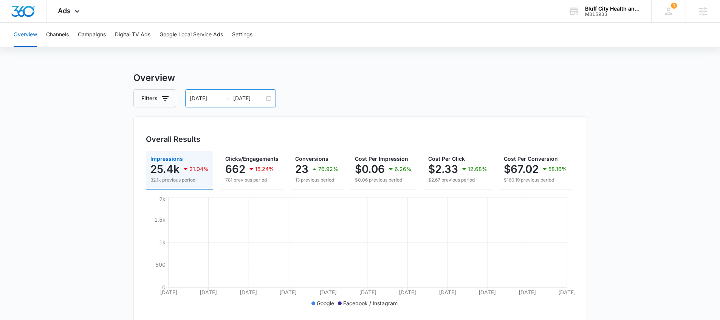
click at [227, 102] on div "09/06/2025 10/06/2025" at bounding box center [230, 98] width 91 height 18
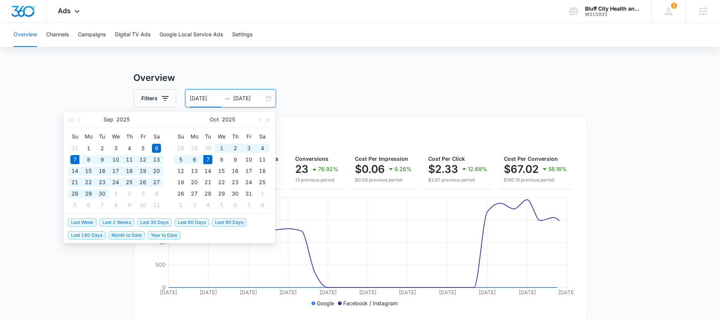
click at [158, 221] on span "Last 30 Days" at bounding box center [154, 222] width 34 height 8
type input "09/07/2025"
type input "10/07/2025"
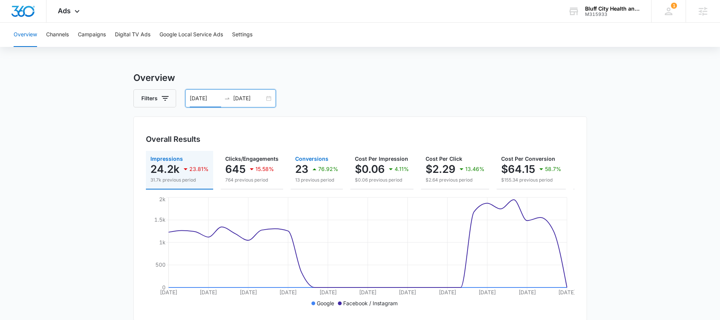
click at [303, 166] on p "23" at bounding box center [301, 169] width 13 height 12
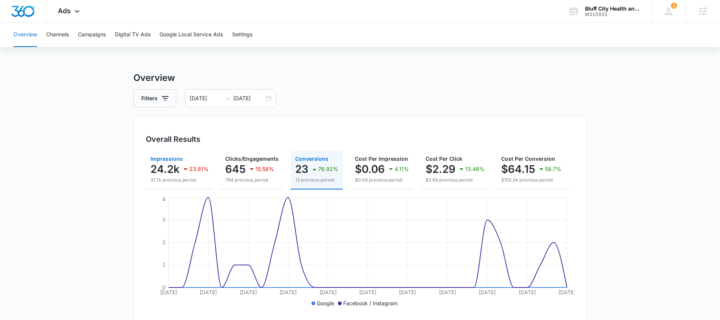
click at [175, 174] on p "24.2k" at bounding box center [164, 169] width 29 height 12
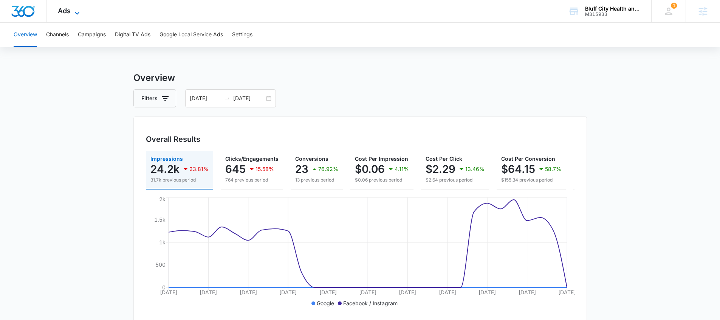
click at [73, 11] on icon at bounding box center [77, 13] width 9 height 9
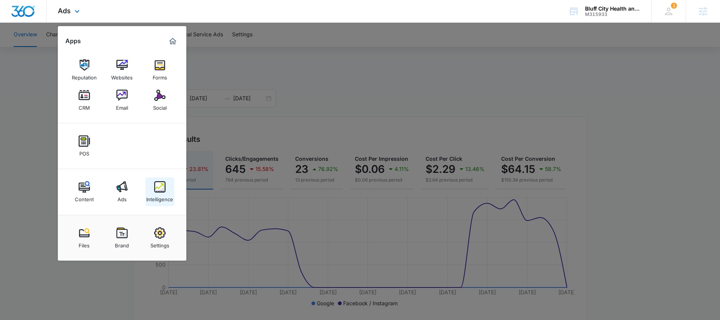
drag, startPoint x: 152, startPoint y: 198, endPoint x: 150, endPoint y: 202, distance: 4.6
click at [260, 61] on div at bounding box center [360, 160] width 720 height 320
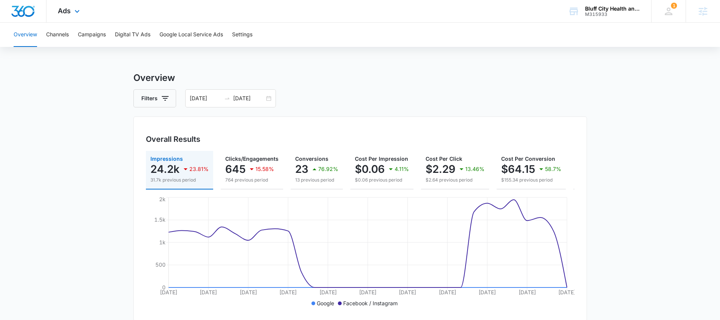
click at [76, 16] on div "Ads Apps Reputation Websites Forms CRM Email Social POS Content Ads Intelligenc…" at bounding box center [69, 11] width 46 height 22
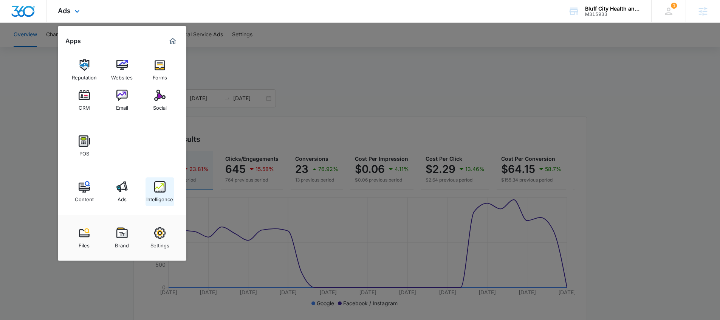
click at [165, 203] on link "Intelligence" at bounding box center [159, 191] width 29 height 29
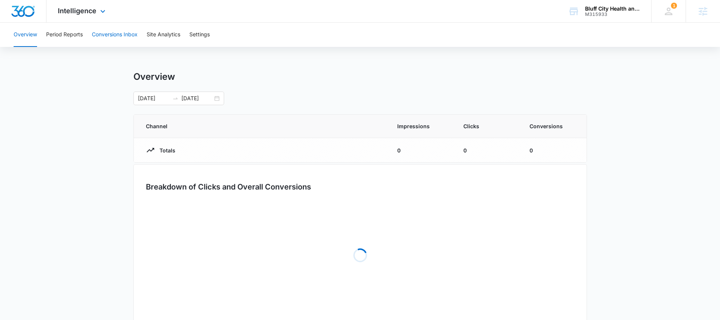
drag, startPoint x: 122, startPoint y: 37, endPoint x: 149, endPoint y: 8, distance: 39.8
click at [122, 37] on button "Conversions Inbox" at bounding box center [115, 35] width 46 height 24
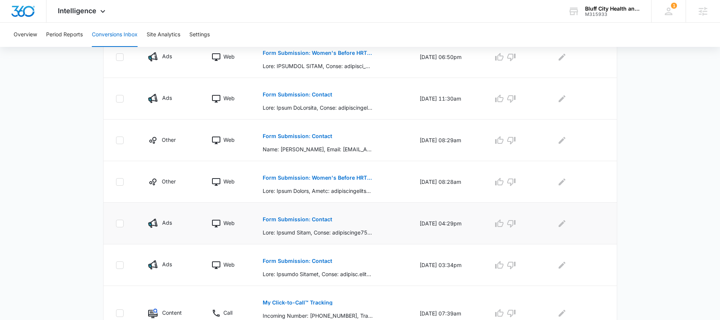
scroll to position [309, 0]
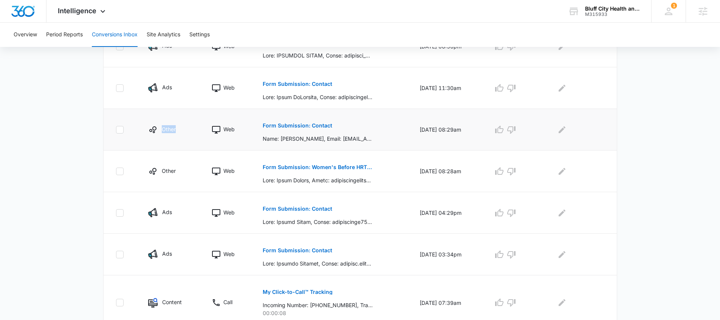
drag, startPoint x: 150, startPoint y: 136, endPoint x: 166, endPoint y: 133, distance: 16.4
click at [166, 133] on td "Other" at bounding box center [170, 130] width 63 height 42
click at [180, 133] on div "Other" at bounding box center [170, 129] width 45 height 9
drag, startPoint x: 165, startPoint y: 133, endPoint x: 147, endPoint y: 131, distance: 18.2
click at [147, 131] on td "Other" at bounding box center [170, 130] width 63 height 42
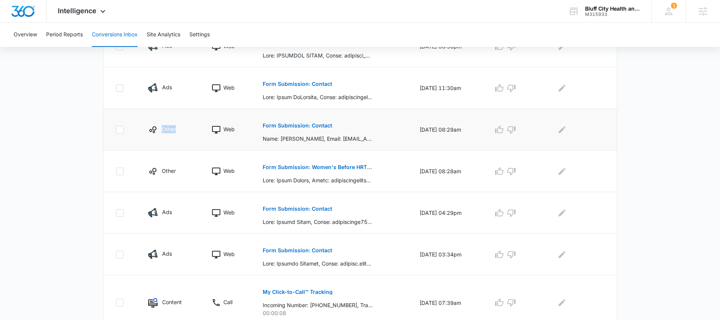
drag, startPoint x: 147, startPoint y: 130, endPoint x: 176, endPoint y: 132, distance: 29.2
click at [176, 132] on div "Other" at bounding box center [170, 129] width 45 height 9
click at [179, 131] on div "Other" at bounding box center [170, 129] width 45 height 9
drag, startPoint x: 169, startPoint y: 133, endPoint x: 150, endPoint y: 132, distance: 18.9
click at [150, 132] on div "Other" at bounding box center [170, 129] width 45 height 9
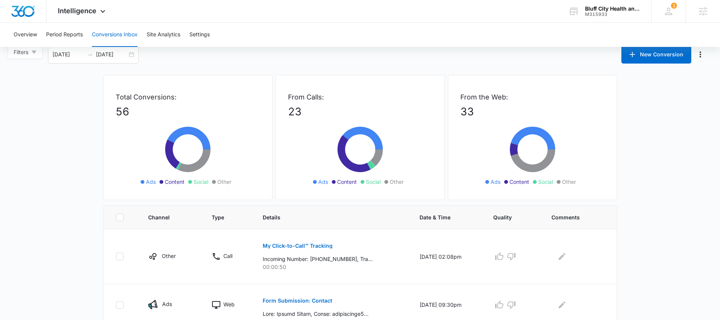
scroll to position [0, 0]
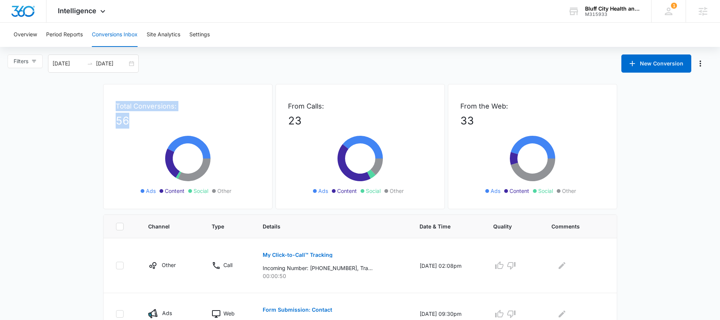
drag, startPoint x: 141, startPoint y: 120, endPoint x: 103, endPoint y: 104, distance: 41.2
click at [103, 104] on div "Total Conversions: 56 Ads Content Social Other" at bounding box center [187, 146] width 169 height 125
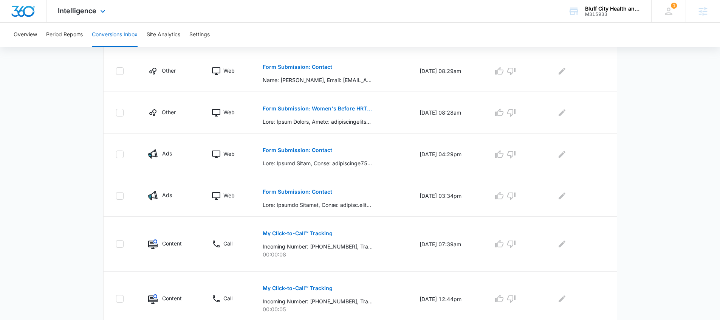
scroll to position [397, 0]
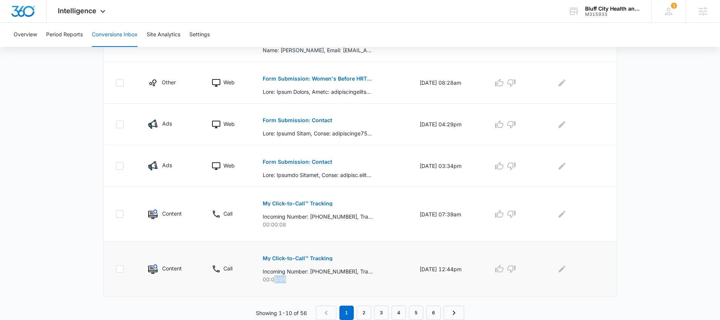
drag, startPoint x: 279, startPoint y: 282, endPoint x: 273, endPoint y: 274, distance: 9.9
click at [270, 281] on p "00:00:05" at bounding box center [332, 279] width 139 height 8
drag, startPoint x: 287, startPoint y: 223, endPoint x: 267, endPoint y: 224, distance: 20.0
click at [267, 224] on p "00:00:08" at bounding box center [332, 224] width 139 height 8
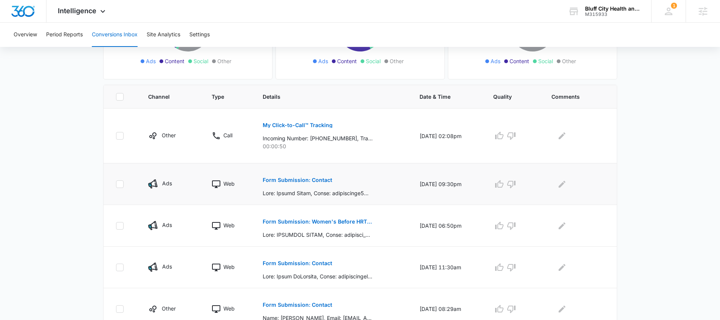
scroll to position [91, 0]
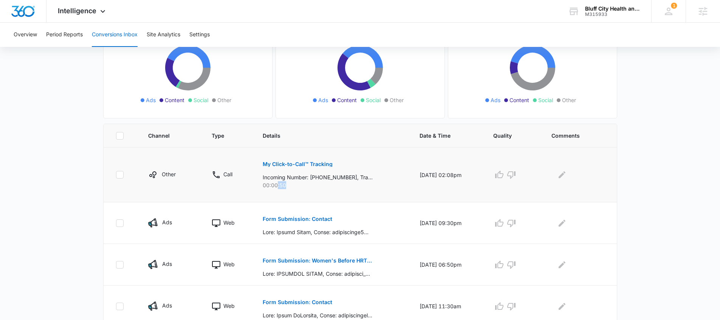
drag, startPoint x: 281, startPoint y: 182, endPoint x: 273, endPoint y: 185, distance: 8.0
click at [273, 185] on p "00:00:50" at bounding box center [332, 185] width 139 height 8
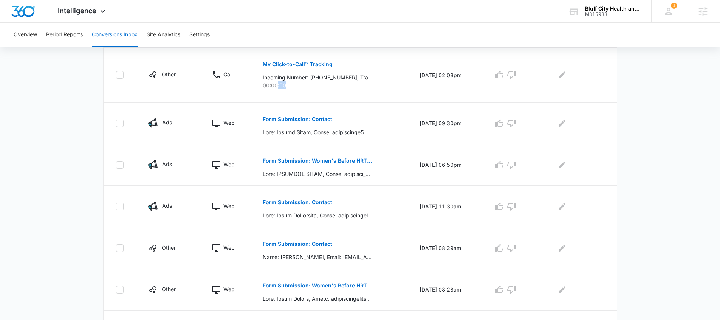
scroll to position [186, 0]
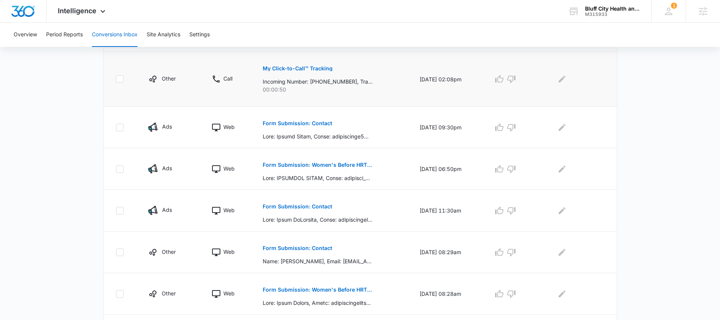
click at [167, 101] on td "Other" at bounding box center [170, 79] width 63 height 55
drag, startPoint x: 181, startPoint y: 78, endPoint x: 144, endPoint y: 80, distance: 37.1
click at [144, 80] on td "Other" at bounding box center [170, 79] width 63 height 55
drag, startPoint x: 175, startPoint y: 83, endPoint x: 184, endPoint y: 83, distance: 9.1
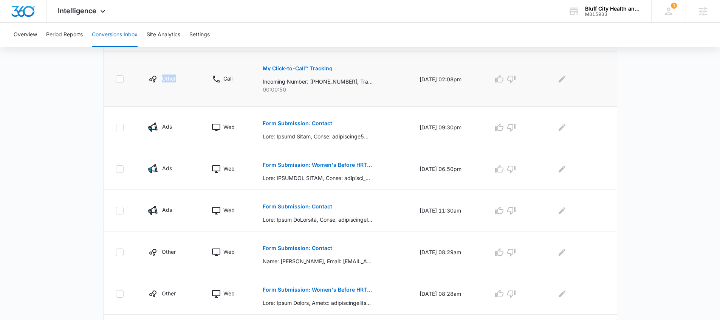
click at [184, 83] on td "Other" at bounding box center [170, 79] width 63 height 55
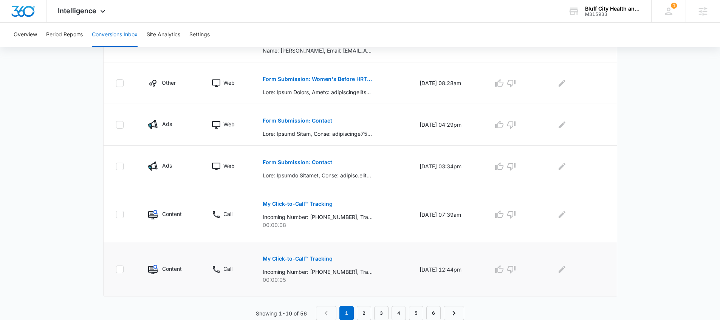
scroll to position [397, 0]
drag, startPoint x: 170, startPoint y: 270, endPoint x: 150, endPoint y: 258, distance: 22.7
click at [149, 261] on td "Content" at bounding box center [170, 268] width 63 height 55
drag, startPoint x: 186, startPoint y: 211, endPoint x: 131, endPoint y: 209, distance: 55.2
click at [131, 209] on tr "Content Call My Click-to-Call™ Tracking Incoming Number: +19014881869, Tracking…" at bounding box center [360, 214] width 513 height 55
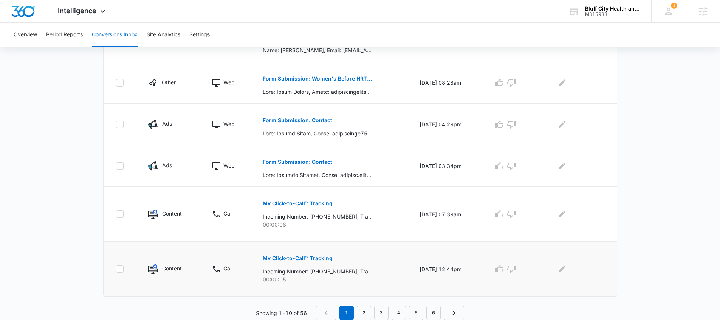
click at [185, 261] on td "Content" at bounding box center [170, 268] width 63 height 55
drag, startPoint x: 186, startPoint y: 266, endPoint x: 156, endPoint y: 263, distance: 30.7
click at [156, 263] on td "Content" at bounding box center [170, 268] width 63 height 55
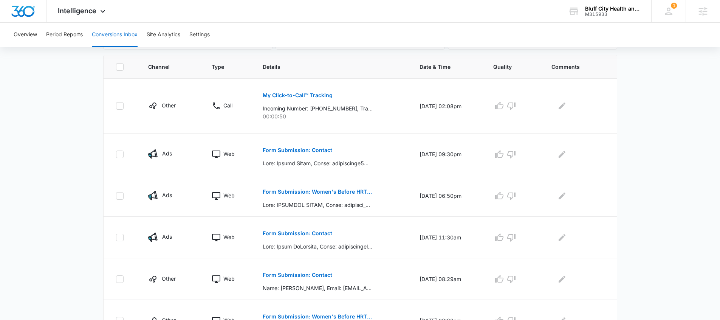
scroll to position [23, 0]
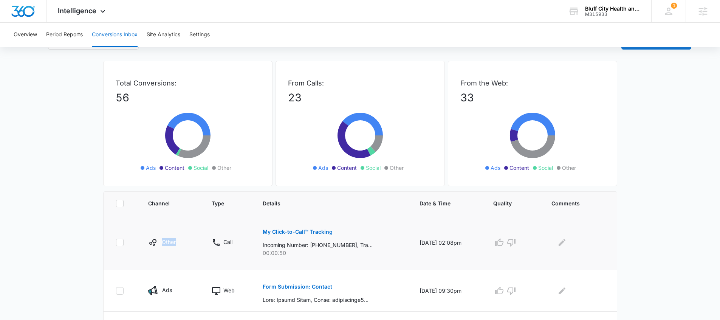
drag, startPoint x: 176, startPoint y: 247, endPoint x: 142, endPoint y: 243, distance: 33.5
click at [142, 243] on td "Other" at bounding box center [170, 242] width 63 height 55
click at [176, 250] on td "Other" at bounding box center [170, 242] width 63 height 55
drag, startPoint x: 176, startPoint y: 247, endPoint x: 152, endPoint y: 244, distance: 24.7
click at [152, 244] on td "Other" at bounding box center [170, 242] width 63 height 55
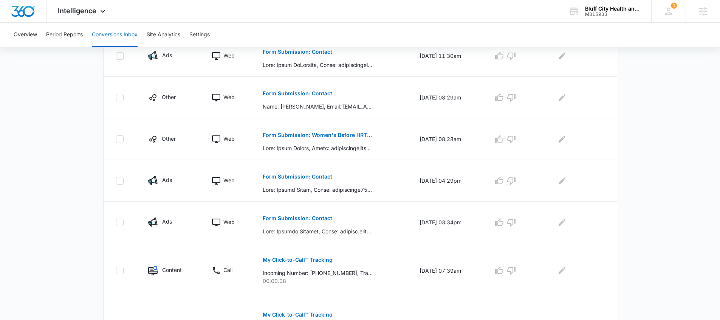
scroll to position [334, 0]
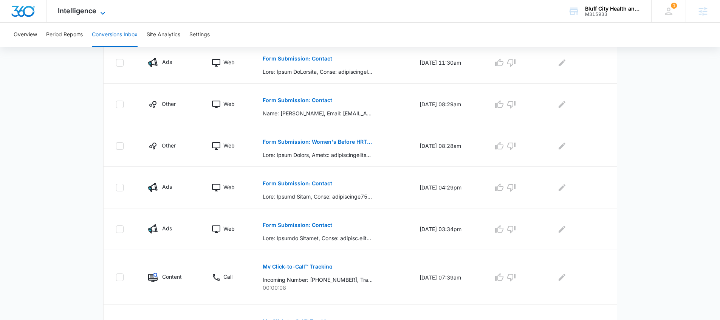
click at [101, 13] on icon at bounding box center [102, 13] width 9 height 9
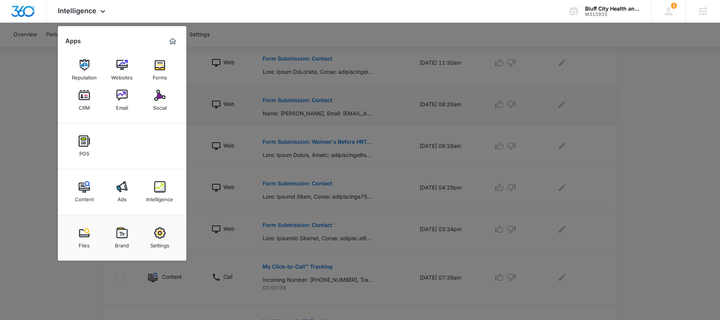
click at [116, 108] on div "Email" at bounding box center [122, 106] width 12 height 10
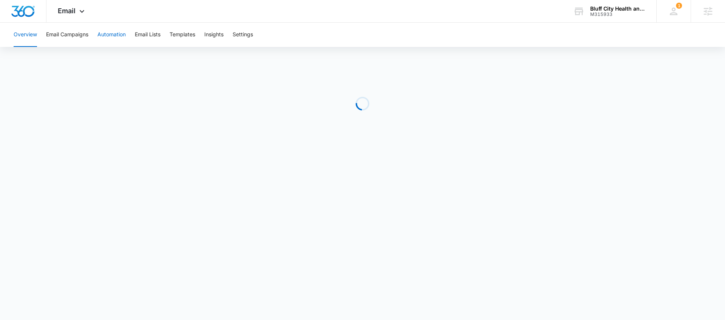
click at [120, 37] on button "Automation" at bounding box center [111, 35] width 28 height 24
click at [142, 38] on button "Email Lists" at bounding box center [148, 35] width 26 height 24
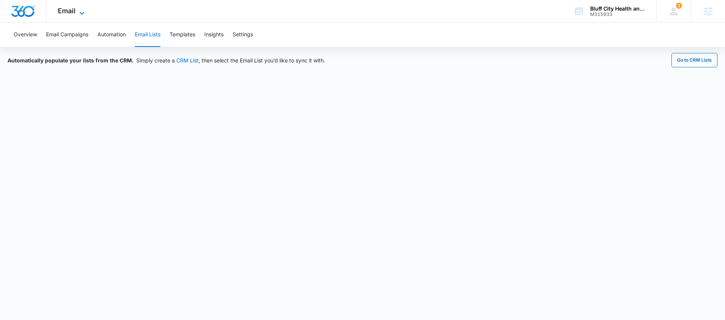
click at [80, 12] on icon at bounding box center [82, 13] width 5 height 3
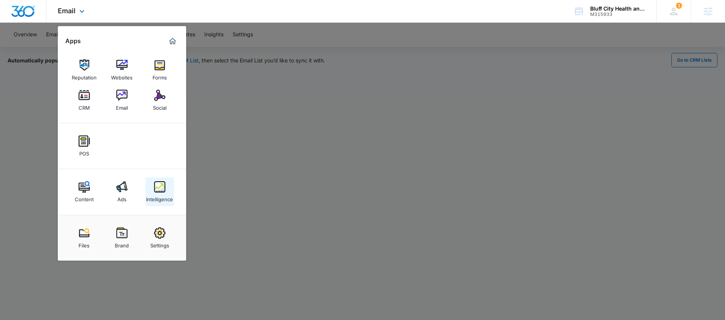
drag, startPoint x: 158, startPoint y: 198, endPoint x: 455, endPoint y: 4, distance: 355.1
click at [158, 197] on div "Intelligence" at bounding box center [159, 197] width 27 height 10
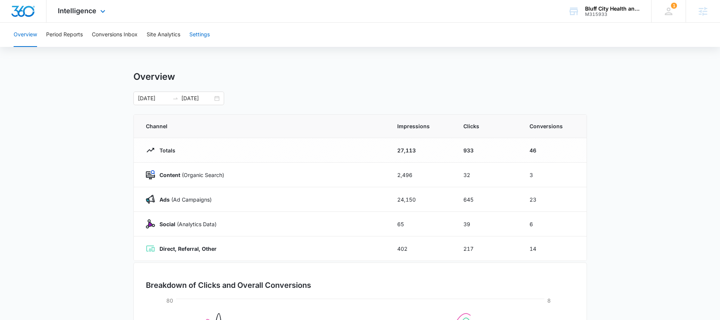
drag, startPoint x: 205, startPoint y: 41, endPoint x: 329, endPoint y: 5, distance: 128.9
click at [205, 41] on button "Settings" at bounding box center [199, 35] width 20 height 24
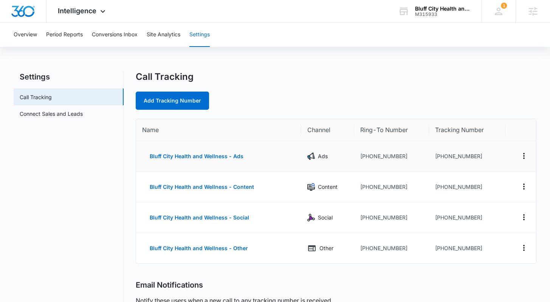
click at [474, 158] on td "+19012078235" at bounding box center [467, 156] width 76 height 31
drag, startPoint x: 479, startPoint y: 252, endPoint x: 464, endPoint y: 250, distance: 15.2
click at [464, 250] on td "+19012091484" at bounding box center [467, 248] width 76 height 30
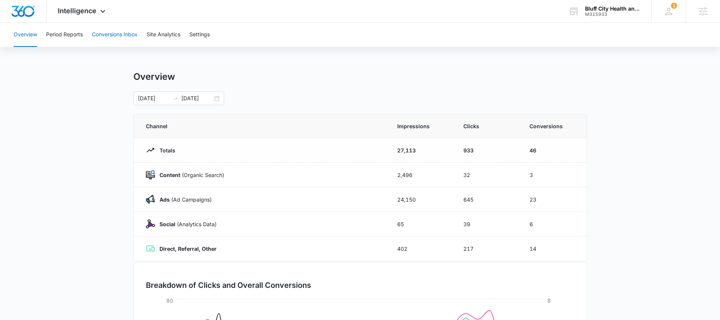
click at [124, 38] on button "Conversions Inbox" at bounding box center [115, 35] width 46 height 24
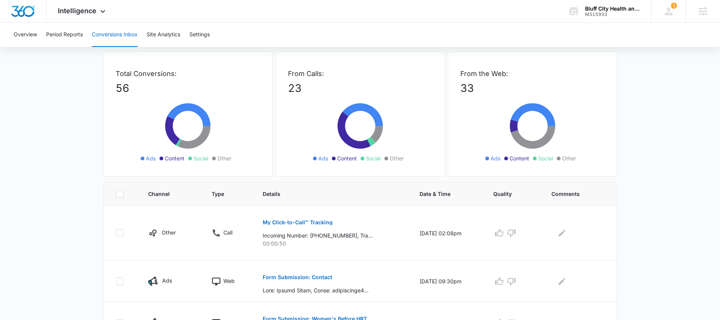
scroll to position [70, 0]
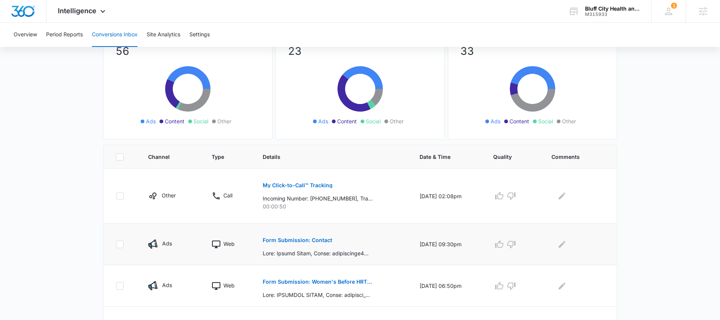
click at [277, 237] on p "Form Submission: Contact" at bounding box center [298, 239] width 70 height 5
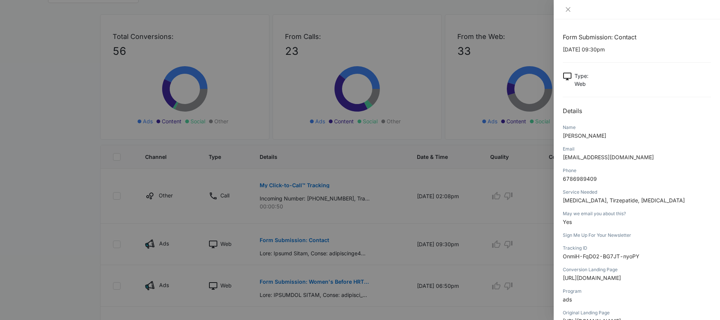
click at [358, 228] on div at bounding box center [360, 160] width 720 height 320
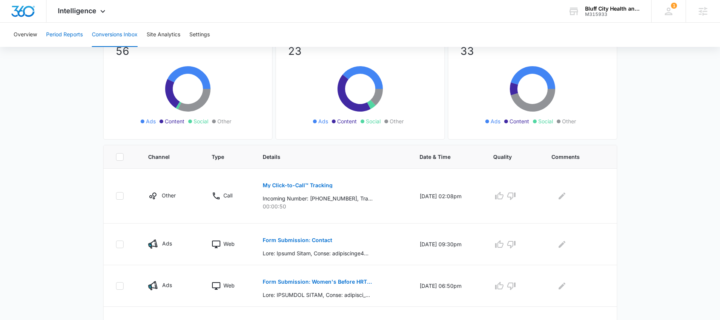
click at [60, 32] on button "Period Reports" at bounding box center [64, 35] width 37 height 24
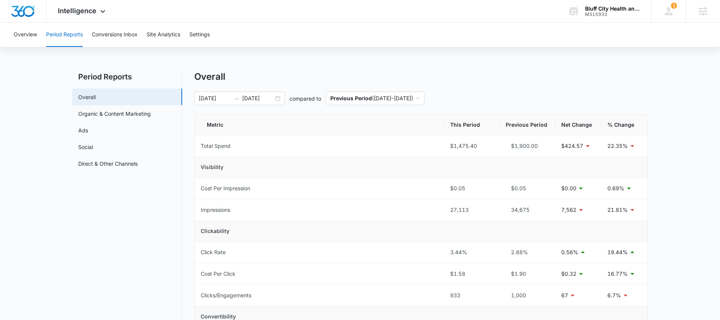
scroll to position [58, 0]
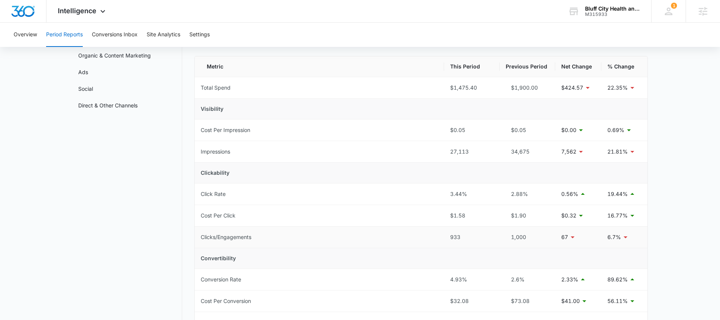
click at [469, 243] on td "933" at bounding box center [472, 237] width 56 height 22
drag, startPoint x: 470, startPoint y: 241, endPoint x: 448, endPoint y: 240, distance: 22.3
click at [448, 240] on td "933" at bounding box center [472, 237] width 56 height 22
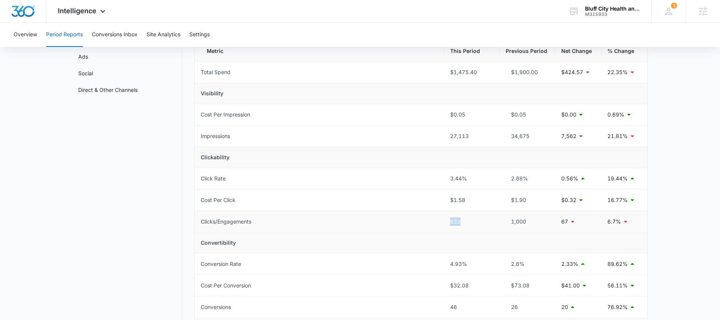
scroll to position [118, 0]
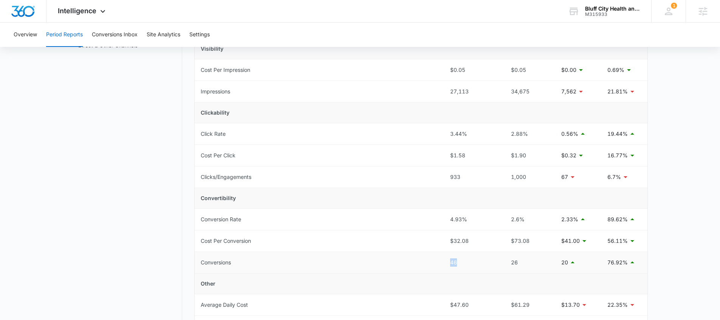
drag, startPoint x: 466, startPoint y: 264, endPoint x: 444, endPoint y: 263, distance: 22.7
click at [445, 263] on td "46" at bounding box center [472, 263] width 56 height 22
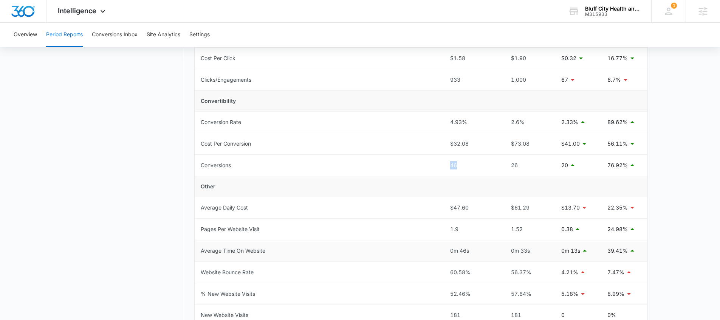
scroll to position [211, 0]
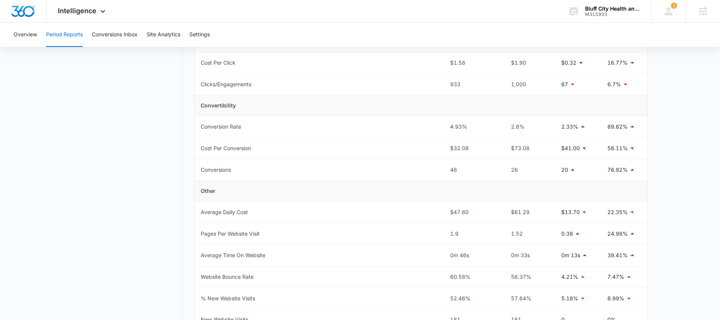
click at [361, 193] on td "Other" at bounding box center [421, 191] width 453 height 21
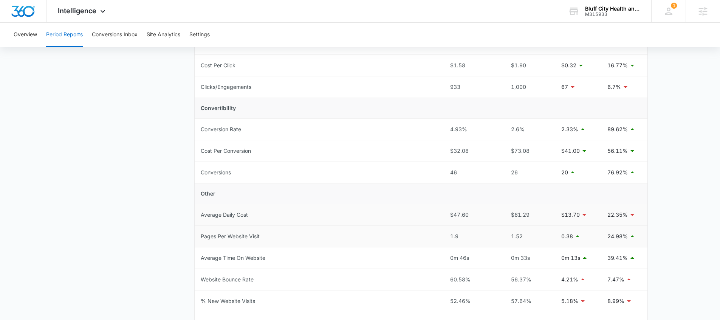
scroll to position [208, 0]
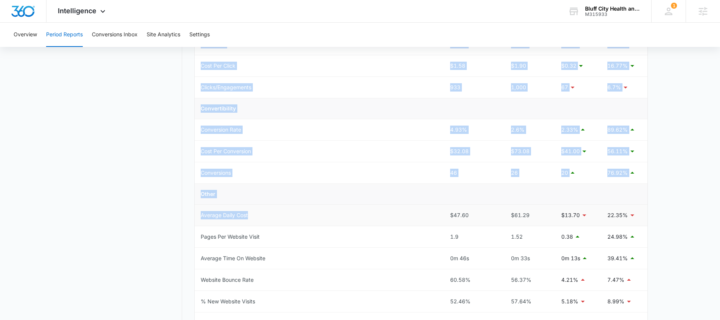
drag, startPoint x: 194, startPoint y: 149, endPoint x: 368, endPoint y: 218, distance: 186.6
click at [368, 218] on div "Metric This Period Previous Period Net Change % Change Total Spend $1,475.40 $1…" at bounding box center [420, 161] width 453 height 511
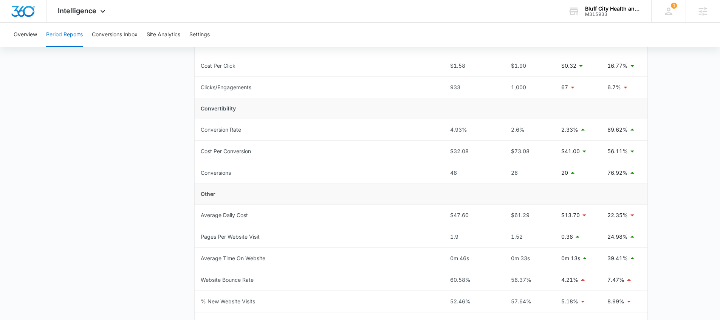
click at [180, 181] on nav "Period Reports Overall Organic & Content Marketing Ads Social Direct & Other Ch…" at bounding box center [127, 153] width 110 height 581
drag, startPoint x: 444, startPoint y: 173, endPoint x: 455, endPoint y: 173, distance: 11.7
click at [455, 173] on td "46" at bounding box center [472, 173] width 56 height 22
drag, startPoint x: 461, startPoint y: 173, endPoint x: 448, endPoint y: 173, distance: 12.8
click at [448, 173] on td "46" at bounding box center [472, 173] width 56 height 22
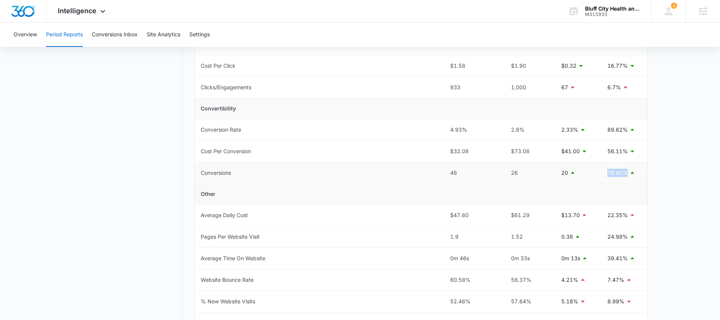
drag, startPoint x: 614, startPoint y: 174, endPoint x: 626, endPoint y: 175, distance: 12.1
click at [626, 175] on td "76.92%" at bounding box center [624, 173] width 46 height 22
drag, startPoint x: 481, startPoint y: 150, endPoint x: 449, endPoint y: 152, distance: 32.5
click at [449, 152] on td "$32.08" at bounding box center [472, 152] width 56 height 22
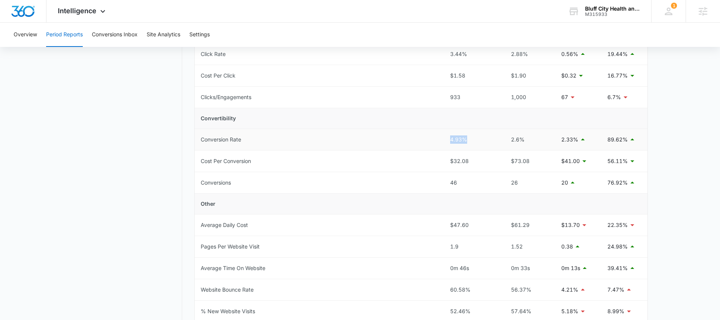
drag, startPoint x: 464, startPoint y: 141, endPoint x: 440, endPoint y: 139, distance: 24.7
click at [440, 140] on tr "Conversion Rate 4.93% 2.6% 2.33% 89.62%" at bounding box center [421, 140] width 453 height 22
click at [122, 37] on button "Conversions Inbox" at bounding box center [115, 35] width 46 height 24
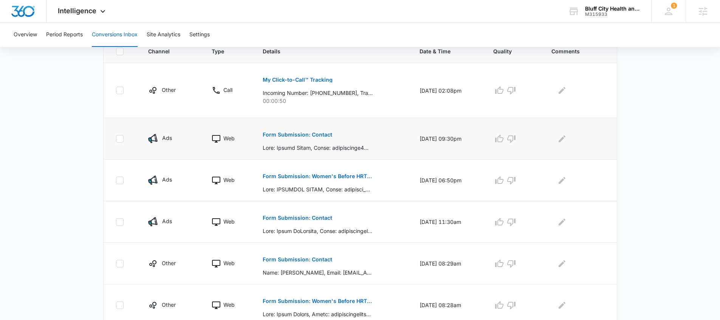
scroll to position [165, 0]
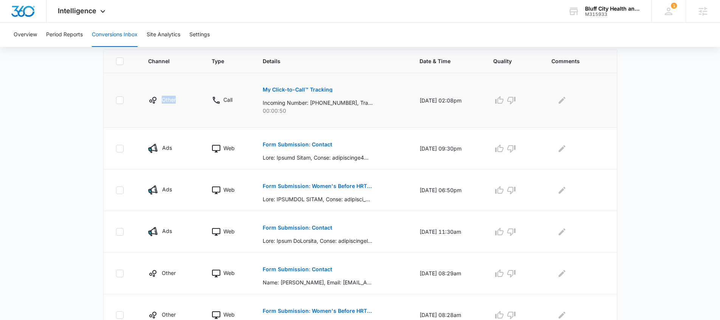
drag, startPoint x: 148, startPoint y: 105, endPoint x: 188, endPoint y: 107, distance: 39.7
click at [188, 107] on td "Other" at bounding box center [170, 100] width 63 height 55
click at [187, 107] on td "Other" at bounding box center [170, 100] width 63 height 55
drag, startPoint x: 140, startPoint y: 138, endPoint x: 175, endPoint y: 147, distance: 36.3
click at [175, 147] on td "Ads" at bounding box center [170, 149] width 63 height 42
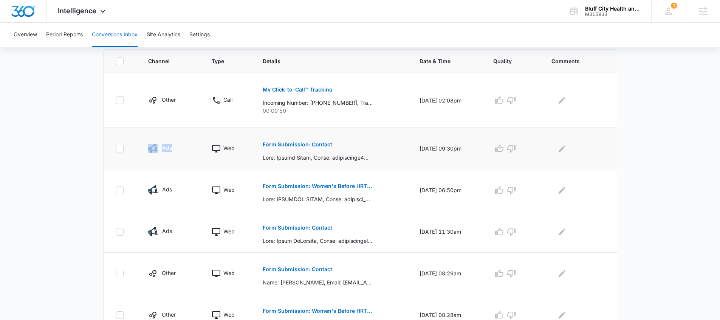
click at [178, 146] on div "Ads" at bounding box center [170, 148] width 45 height 9
click at [74, 15] on div "Intelligence Apps Reputation Websites Forms CRM Email Social POS Content Ads In…" at bounding box center [82, 11] width 72 height 22
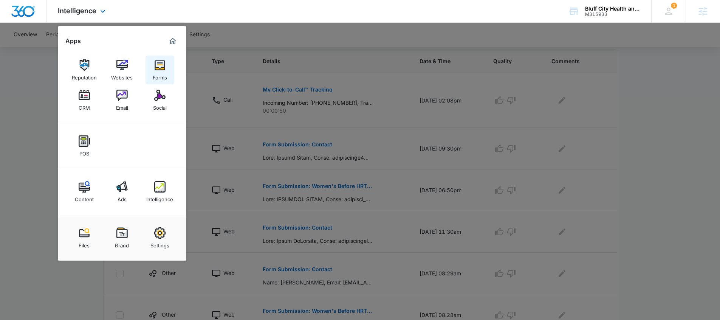
click at [165, 73] on div "Forms" at bounding box center [160, 76] width 14 height 10
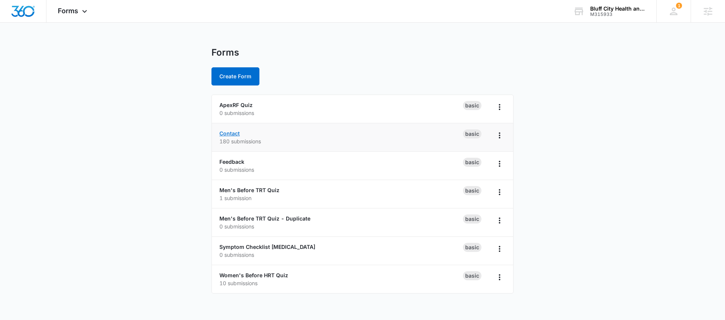
click at [236, 133] on link "Contact" at bounding box center [230, 133] width 20 height 6
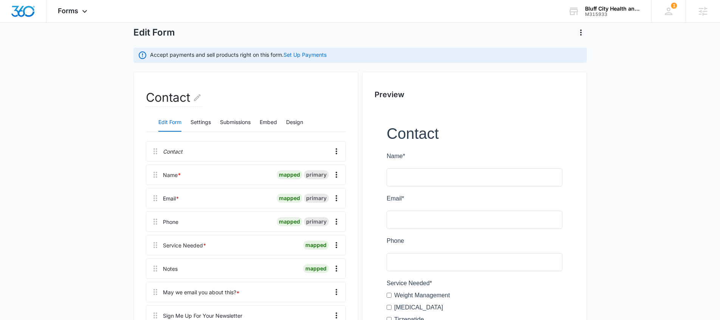
scroll to position [134, 0]
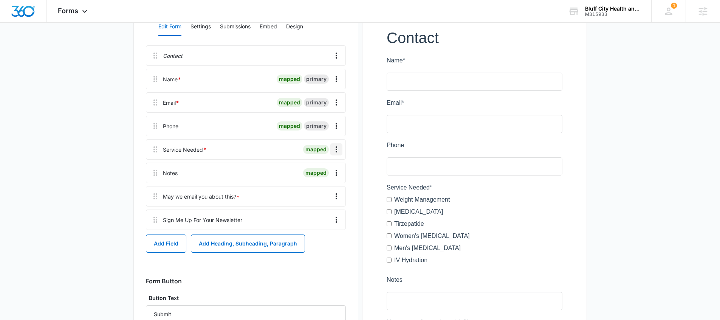
click at [335, 152] on icon "Overflow Menu" at bounding box center [336, 149] width 9 height 9
click at [322, 168] on div "Edit" at bounding box center [316, 170] width 16 height 5
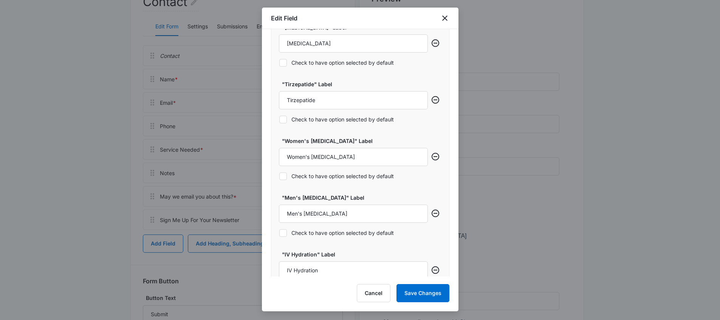
scroll to position [513, 0]
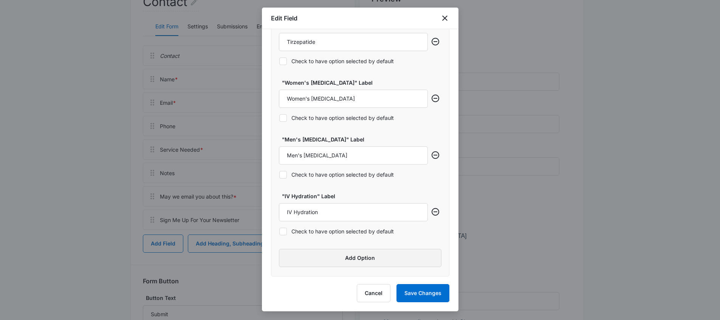
click at [348, 258] on button "Add Option" at bounding box center [360, 258] width 162 height 18
click at [323, 263] on button "Add Option" at bounding box center [360, 258] width 162 height 18
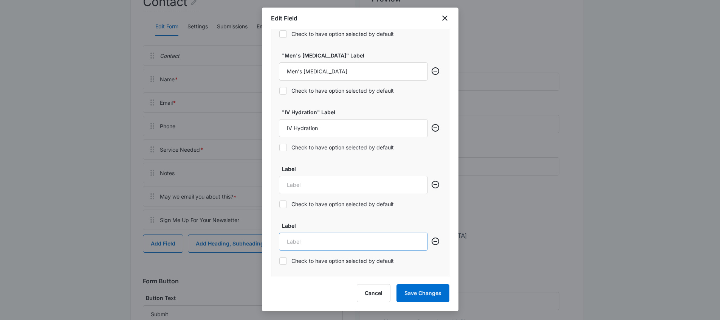
scroll to position [632, 0]
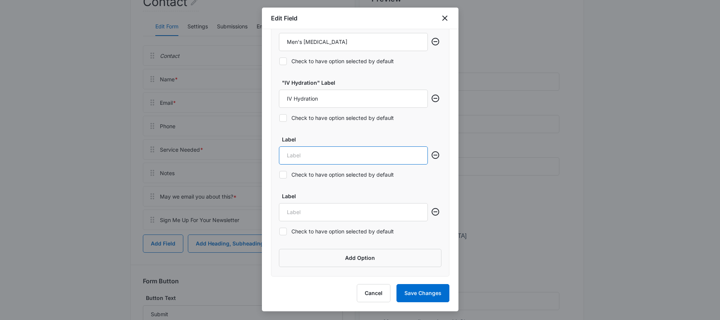
click at [289, 160] on input "Label" at bounding box center [353, 155] width 149 height 18
click at [327, 158] on input "Men's Sexual Wellness" at bounding box center [353, 155] width 149 height 18
type input "Men's Sexual Wellness"
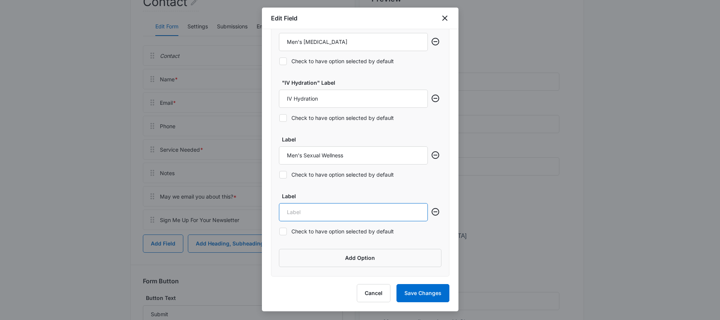
click at [302, 207] on input "Label" at bounding box center [353, 212] width 149 height 18
paste input "Men's Sexual Wellness"
drag, startPoint x: 297, startPoint y: 212, endPoint x: 284, endPoint y: 211, distance: 13.3
click at [284, 211] on input "Men's Sexual Wellness" at bounding box center [353, 212] width 149 height 18
type input "Women's Sexual Wellness"
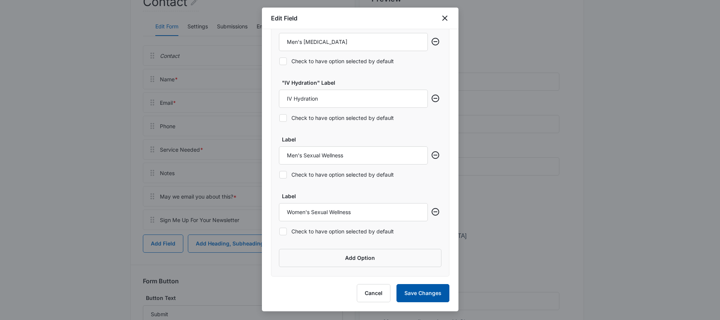
click at [412, 294] on button "Save Changes" at bounding box center [422, 293] width 53 height 18
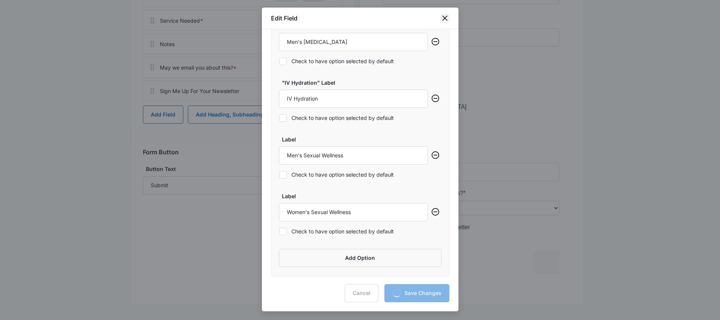
click at [446, 19] on icon "close" at bounding box center [444, 18] width 9 height 9
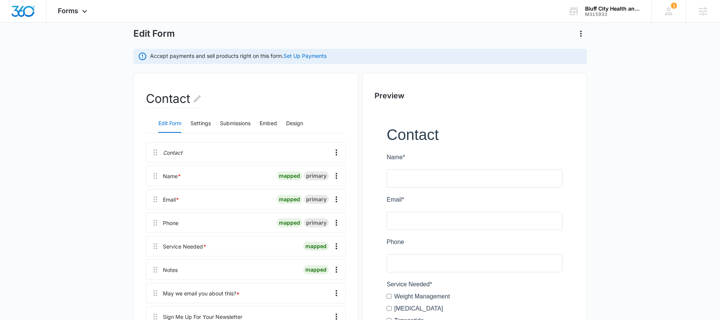
scroll to position [0, 0]
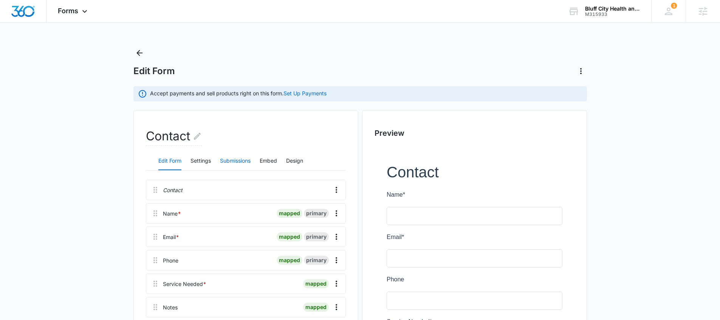
click at [237, 161] on button "Submissions" at bounding box center [235, 161] width 31 height 18
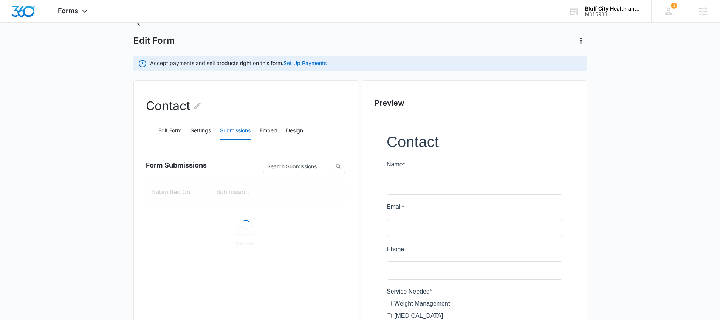
scroll to position [66, 0]
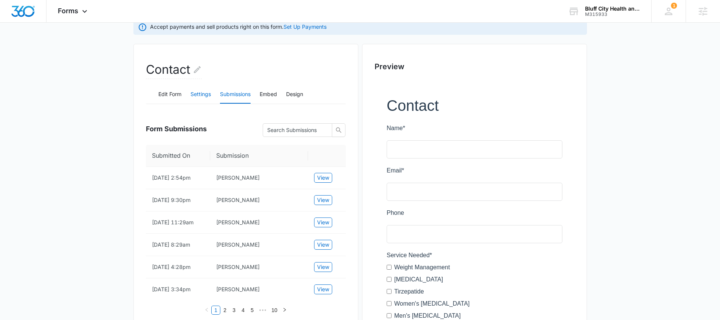
click at [206, 95] on button "Settings" at bounding box center [200, 94] width 20 height 18
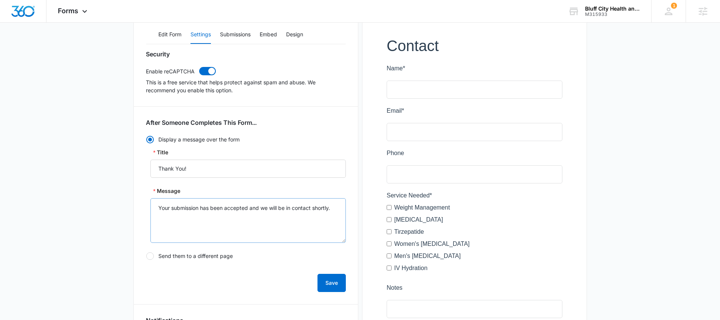
scroll to position [127, 0]
click at [159, 208] on textarea "Your submission has been accepted and we will be in contact shortly." at bounding box center [247, 220] width 195 height 45
click at [335, 209] on textarea "Your submission has been accepted, and we will be in contact shortly." at bounding box center [247, 220] width 195 height 45
click at [310, 216] on textarea "Your submission has been accepted, and we will be in contact shortly. If you ne…" at bounding box center [247, 220] width 195 height 45
drag, startPoint x: 337, startPoint y: 280, endPoint x: 342, endPoint y: 210, distance: 69.3
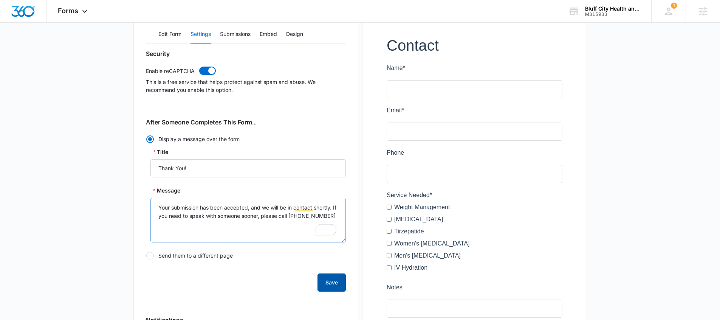
click at [342, 210] on form "After Someone Completes This Form... Display a message over the form Title Than…" at bounding box center [246, 204] width 200 height 173
click at [339, 214] on textarea "Your submission has been accepted, and we will be in contact shortly. If you ne…" at bounding box center [247, 220] width 195 height 45
click at [332, 280] on button "Save" at bounding box center [331, 282] width 28 height 18
drag, startPoint x: 334, startPoint y: 217, endPoint x: 345, endPoint y: 236, distance: 22.4
click at [334, 217] on textarea "Your submission has been accepted, and we will be in contact shortly. If you ne…" at bounding box center [247, 220] width 195 height 45
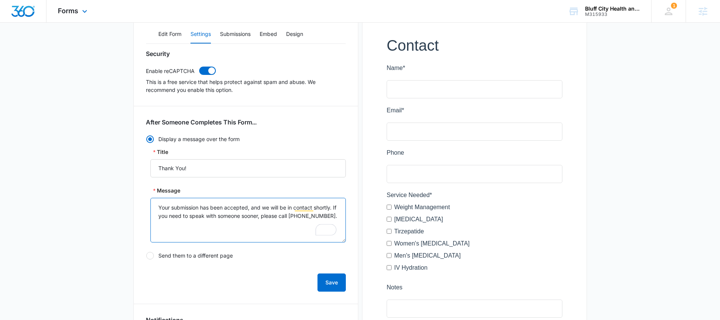
type textarea "Your submission has been accepted, and we will be in contact shortly. If you ne…"
click at [339, 277] on button "Save" at bounding box center [331, 282] width 28 height 18
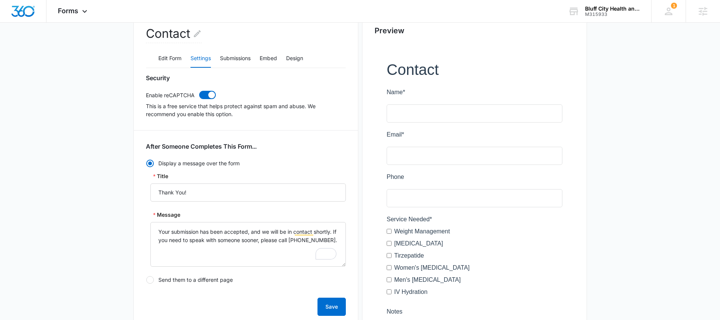
scroll to position [0, 0]
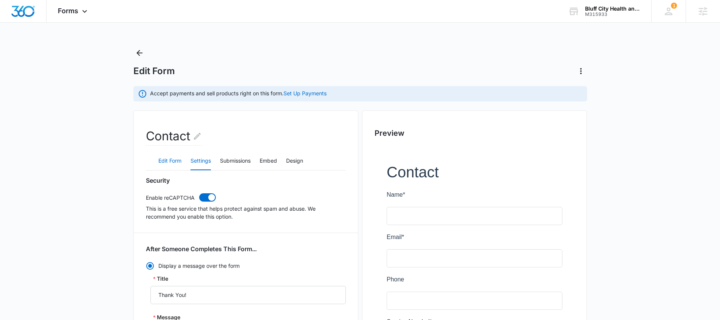
click at [166, 161] on button "Edit Form" at bounding box center [169, 161] width 23 height 18
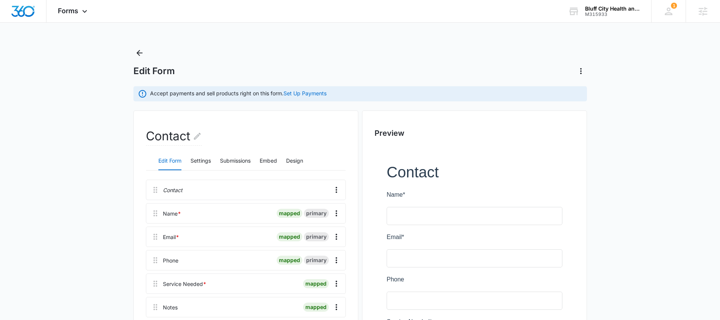
drag, startPoint x: 182, startPoint y: 191, endPoint x: 171, endPoint y: 191, distance: 11.0
click at [182, 191] on p "Contact" at bounding box center [173, 190] width 20 height 8
click at [340, 190] on icon "Overflow Menu" at bounding box center [336, 189] width 9 height 9
click at [332, 209] on button "Edit" at bounding box center [320, 210] width 43 height 11
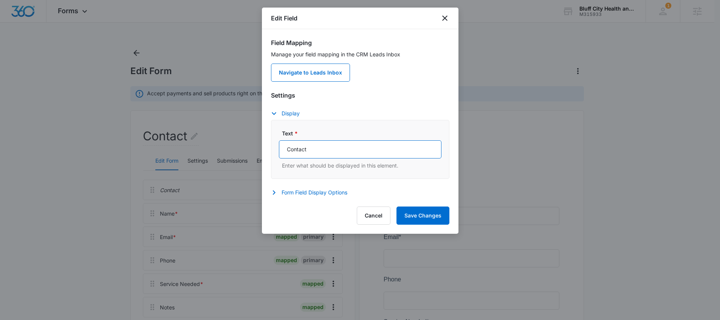
click at [318, 153] on input "Contact" at bounding box center [360, 149] width 162 height 18
drag, startPoint x: 371, startPoint y: 148, endPoint x: 368, endPoint y: 152, distance: 4.6
click at [368, 152] on input "Contact Us For More Information" at bounding box center [360, 149] width 162 height 18
type input "Contact Us For More Information"
click at [412, 213] on button "Save Changes" at bounding box center [422, 215] width 53 height 18
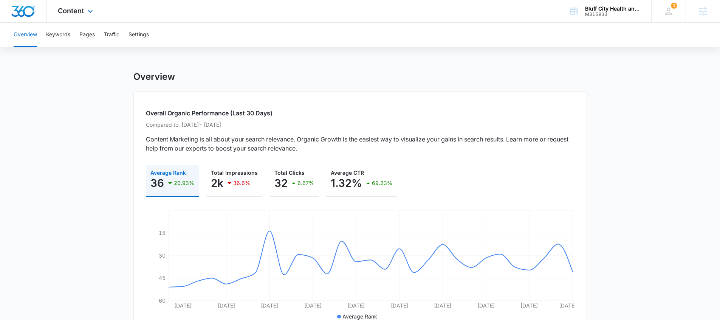
click at [70, 16] on div "Content Apps Reputation Websites Forms CRM Email Social POS Content Ads Intelli…" at bounding box center [76, 11] width 60 height 22
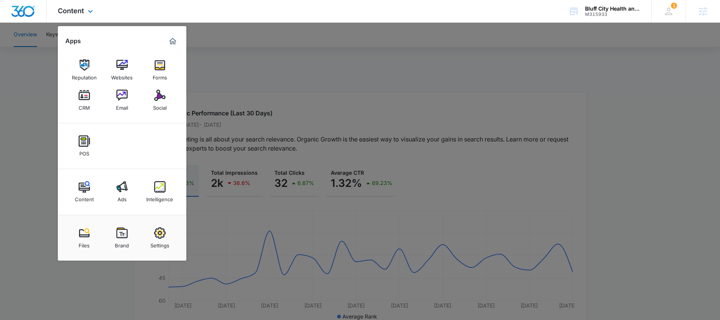
drag, startPoint x: 131, startPoint y: 99, endPoint x: 142, endPoint y: 102, distance: 11.0
click at [256, 46] on div at bounding box center [360, 160] width 720 height 320
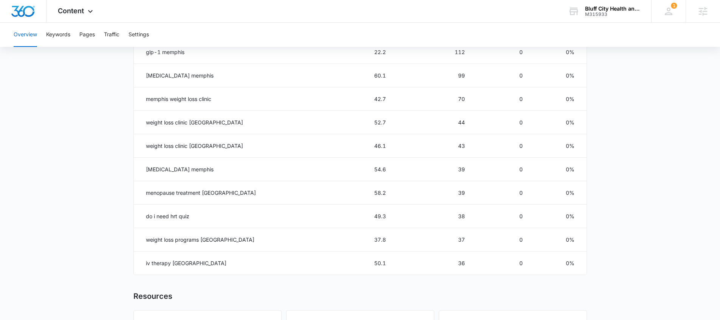
scroll to position [380, 0]
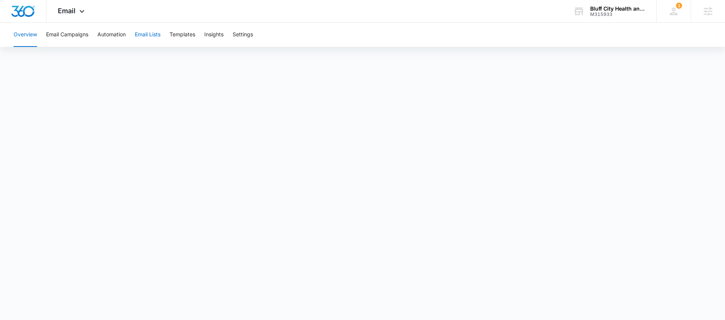
drag, startPoint x: 148, startPoint y: 36, endPoint x: 158, endPoint y: 37, distance: 10.7
click at [148, 36] on button "Email Lists" at bounding box center [148, 35] width 26 height 24
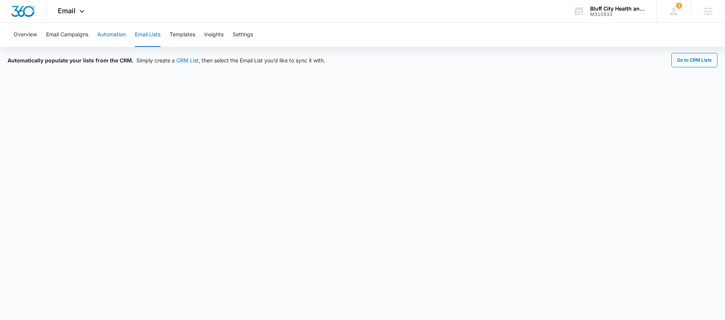
click at [118, 34] on button "Automation" at bounding box center [111, 35] width 28 height 24
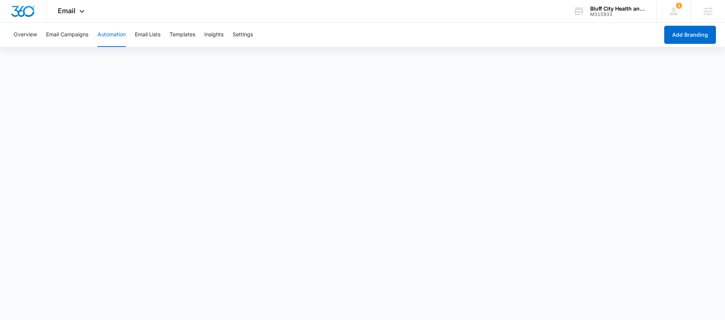
click at [272, 36] on div "Overview Email Campaigns Automation Email Lists Templates Insights Settings" at bounding box center [334, 35] width 650 height 24
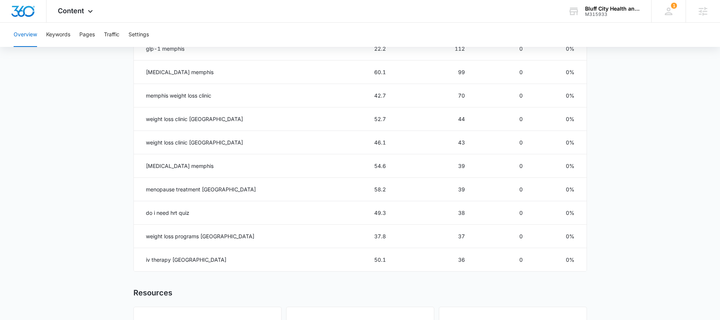
scroll to position [380, 0]
